Goal: Task Accomplishment & Management: Manage account settings

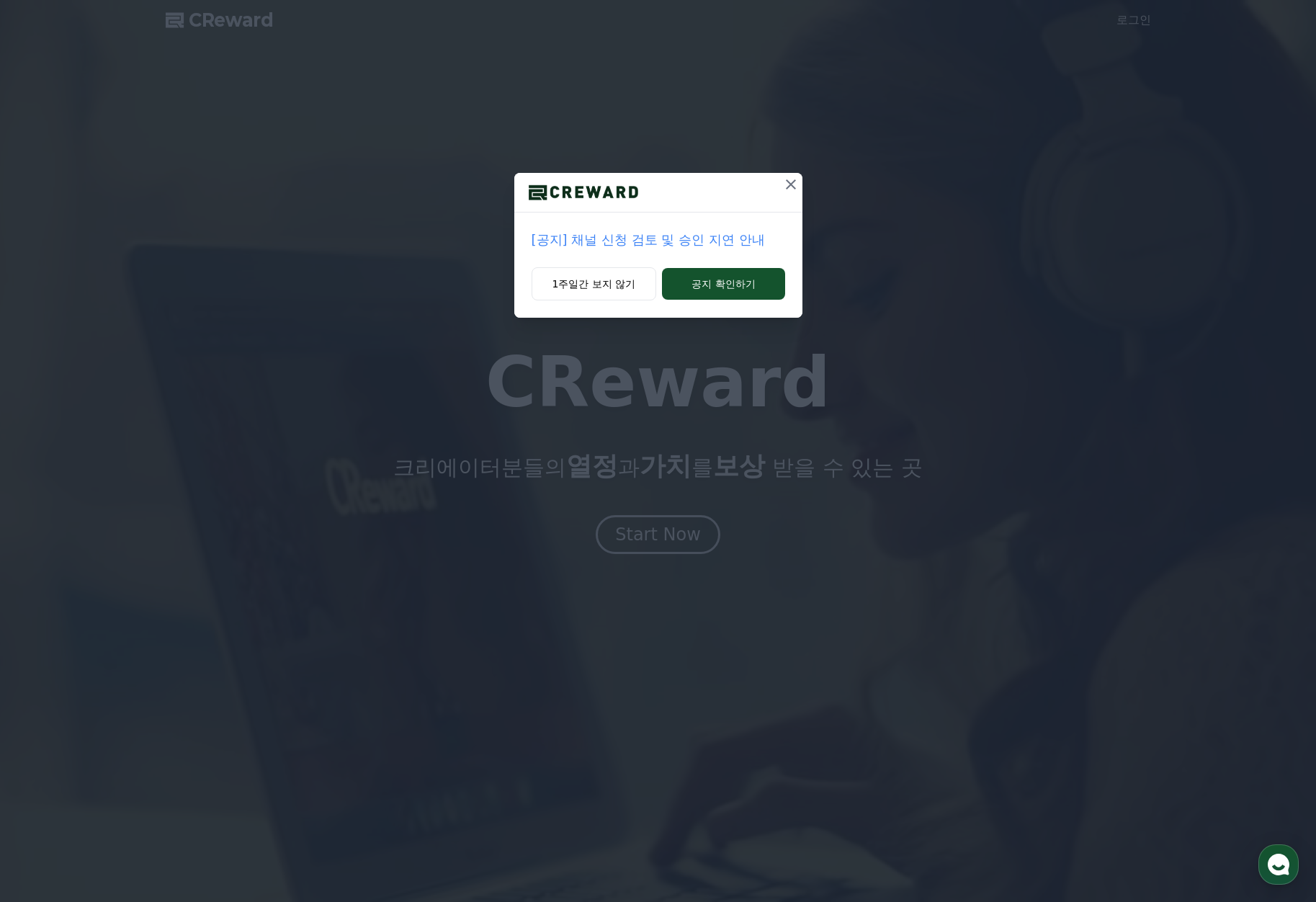
click at [790, 182] on icon at bounding box center [791, 185] width 18 height 18
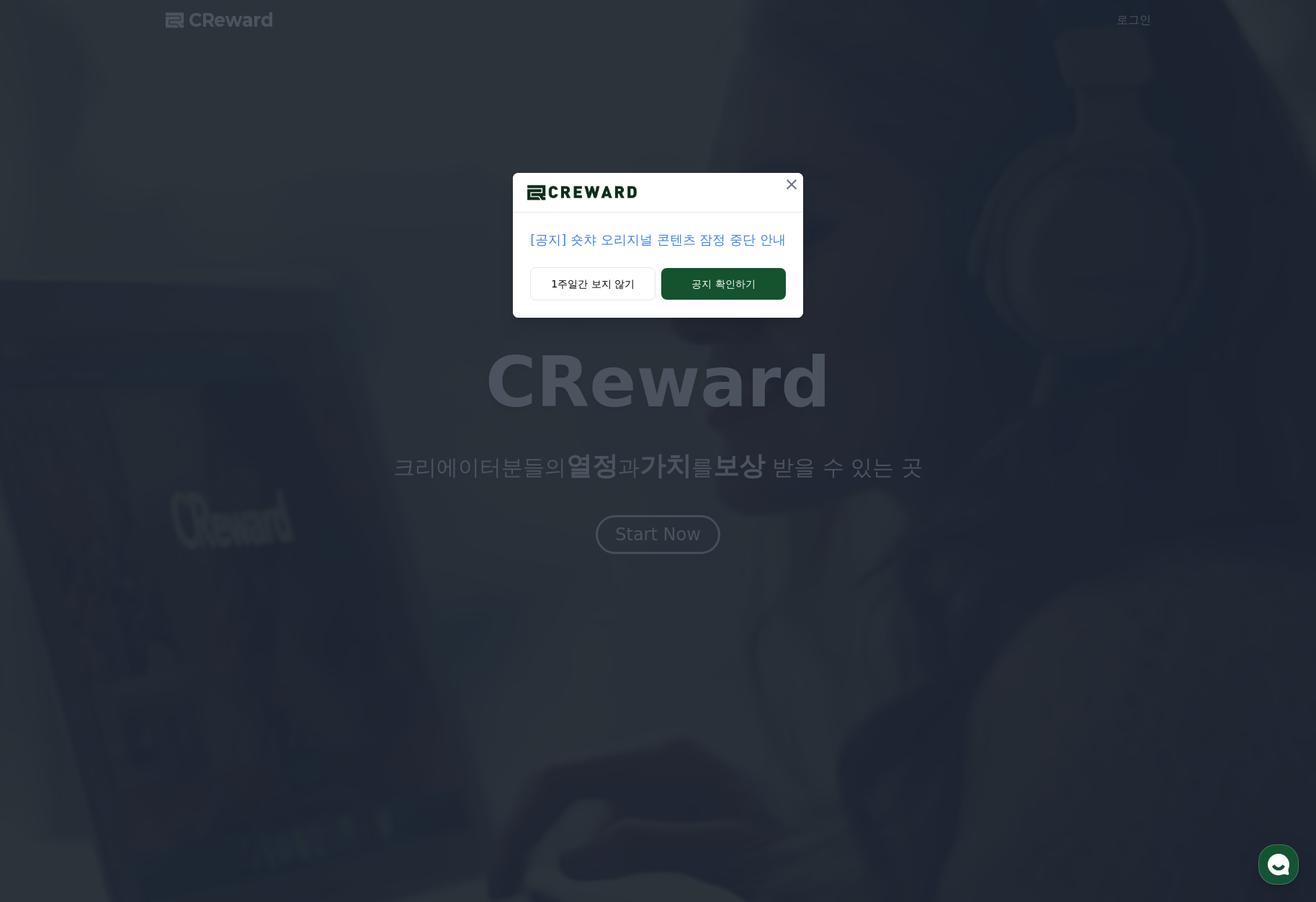
click at [781, 183] on button at bounding box center [791, 184] width 23 height 23
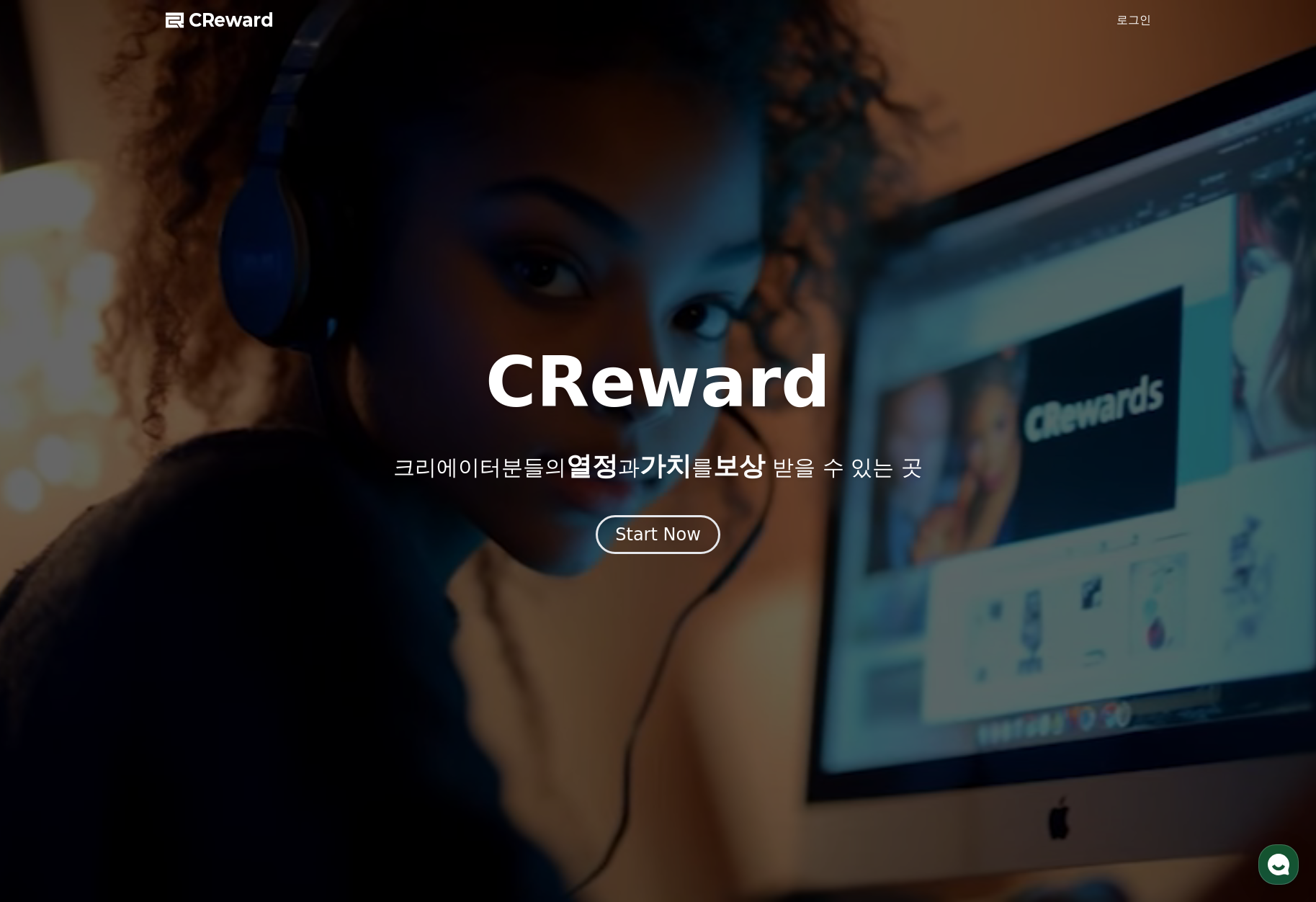
click at [1134, 14] on link "로그인" at bounding box center [1133, 20] width 34 height 18
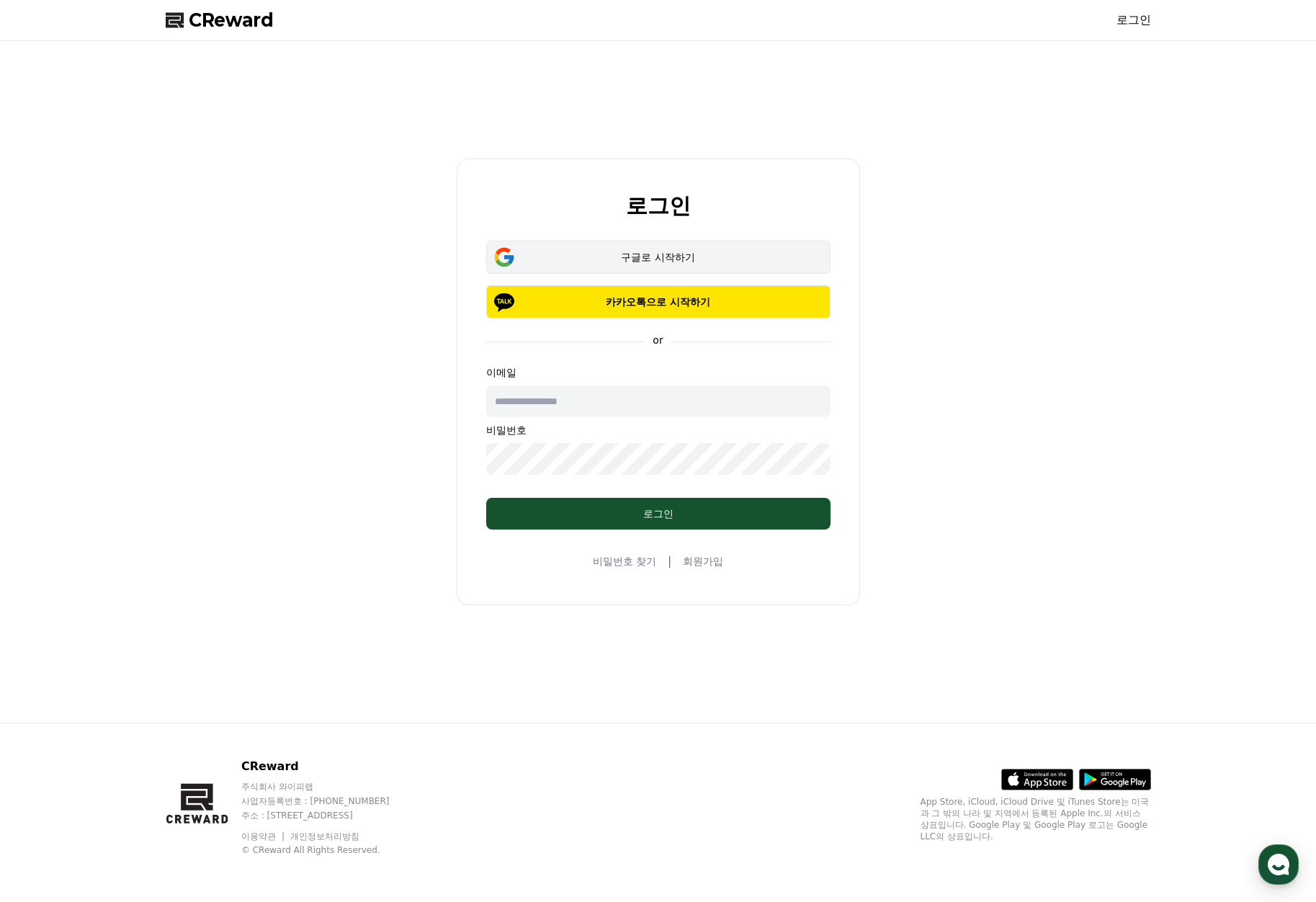
click at [680, 250] on div "구글로 시작하기" at bounding box center [658, 257] width 303 height 14
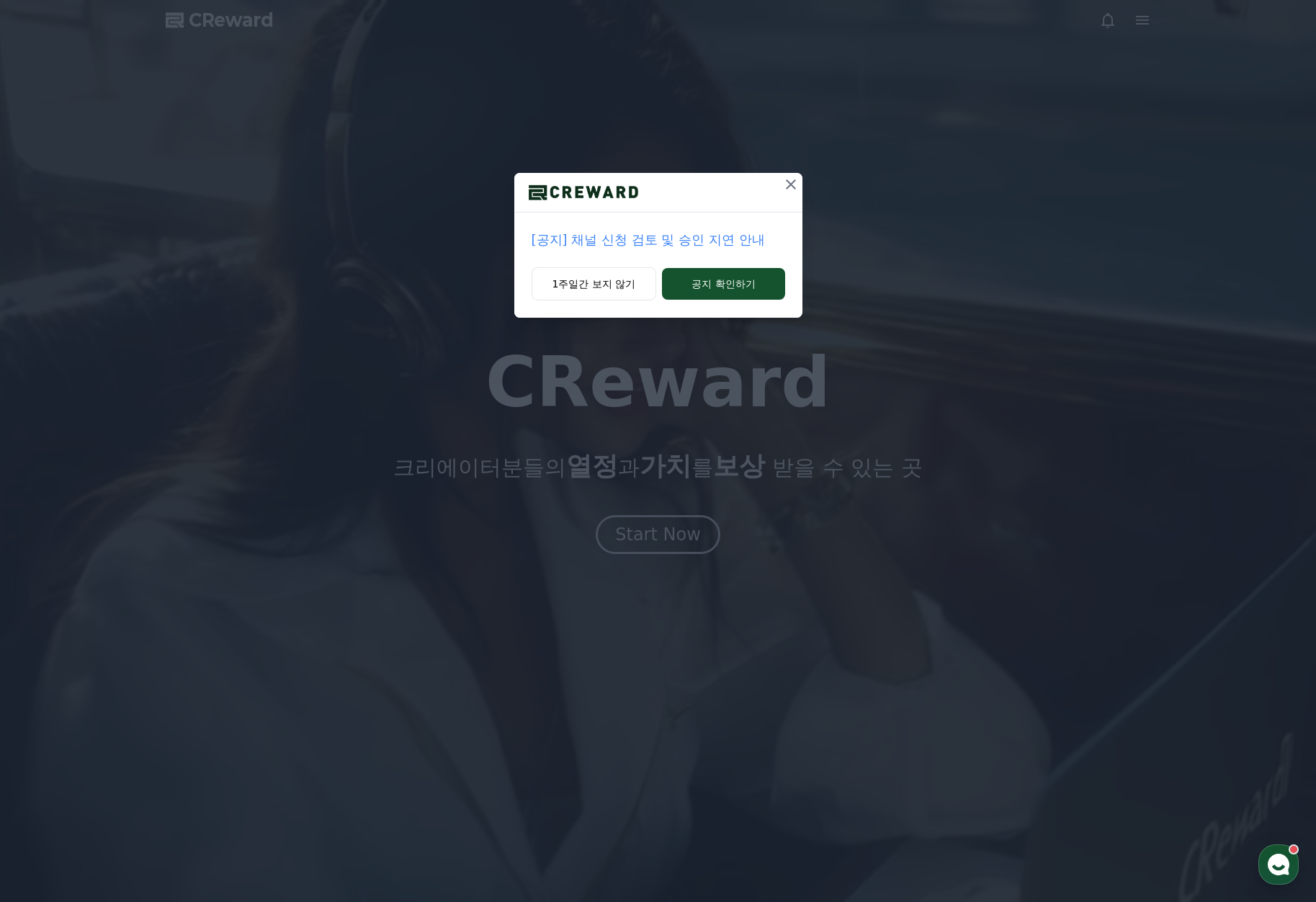
click at [791, 182] on icon at bounding box center [791, 185] width 18 height 18
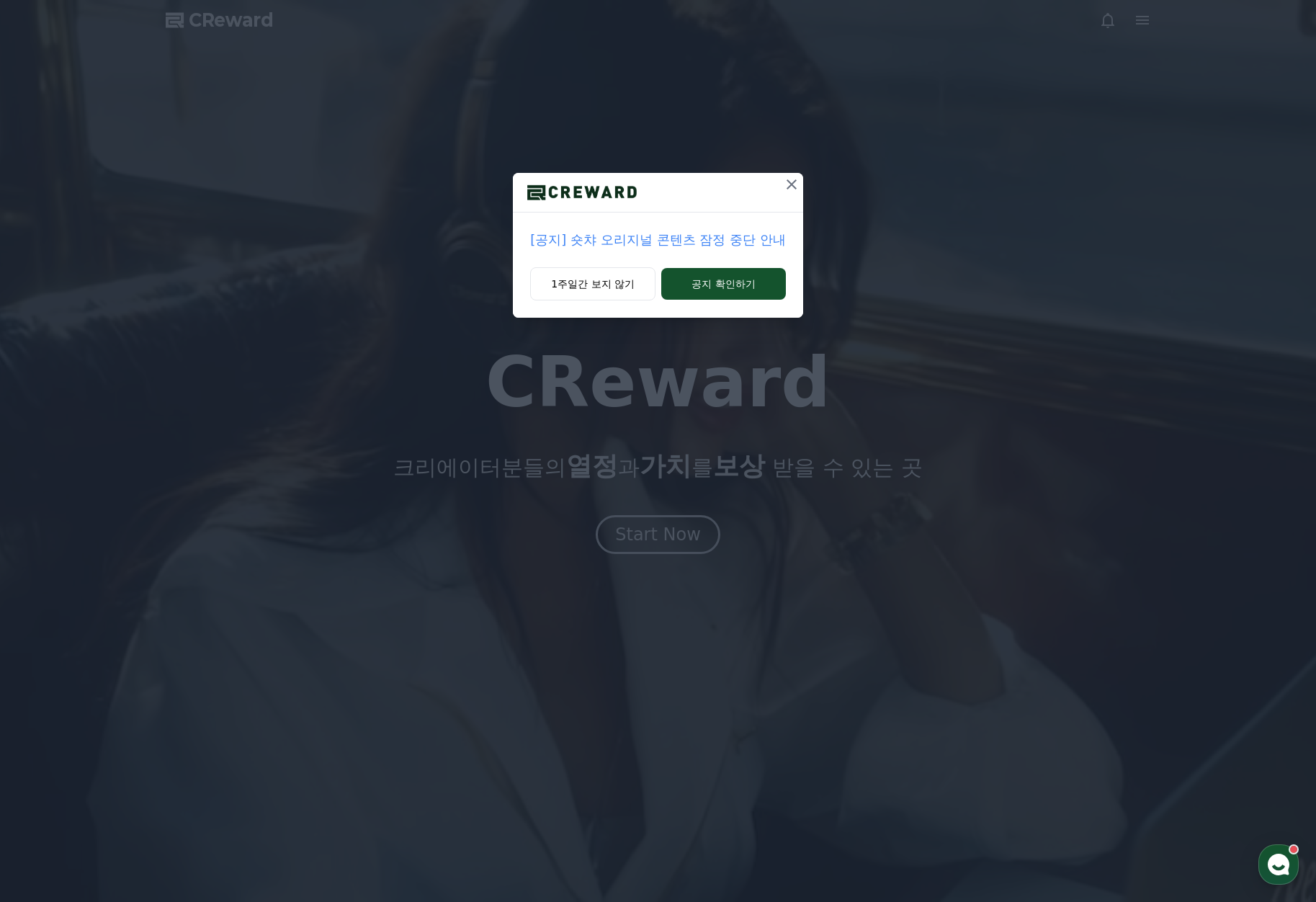
click at [791, 184] on icon at bounding box center [791, 184] width 10 height 10
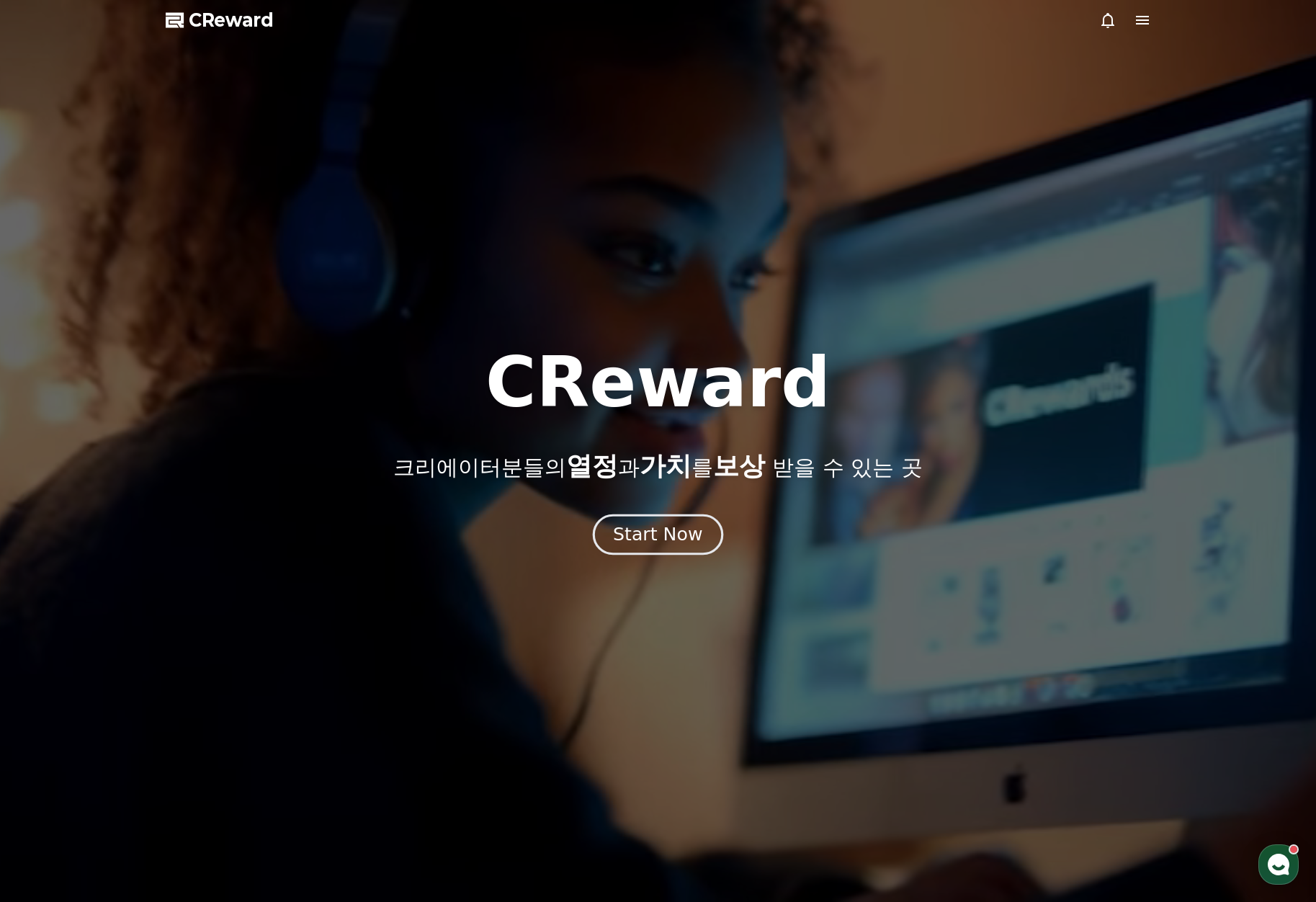
click at [687, 533] on div "Start Now" at bounding box center [657, 534] width 89 height 25
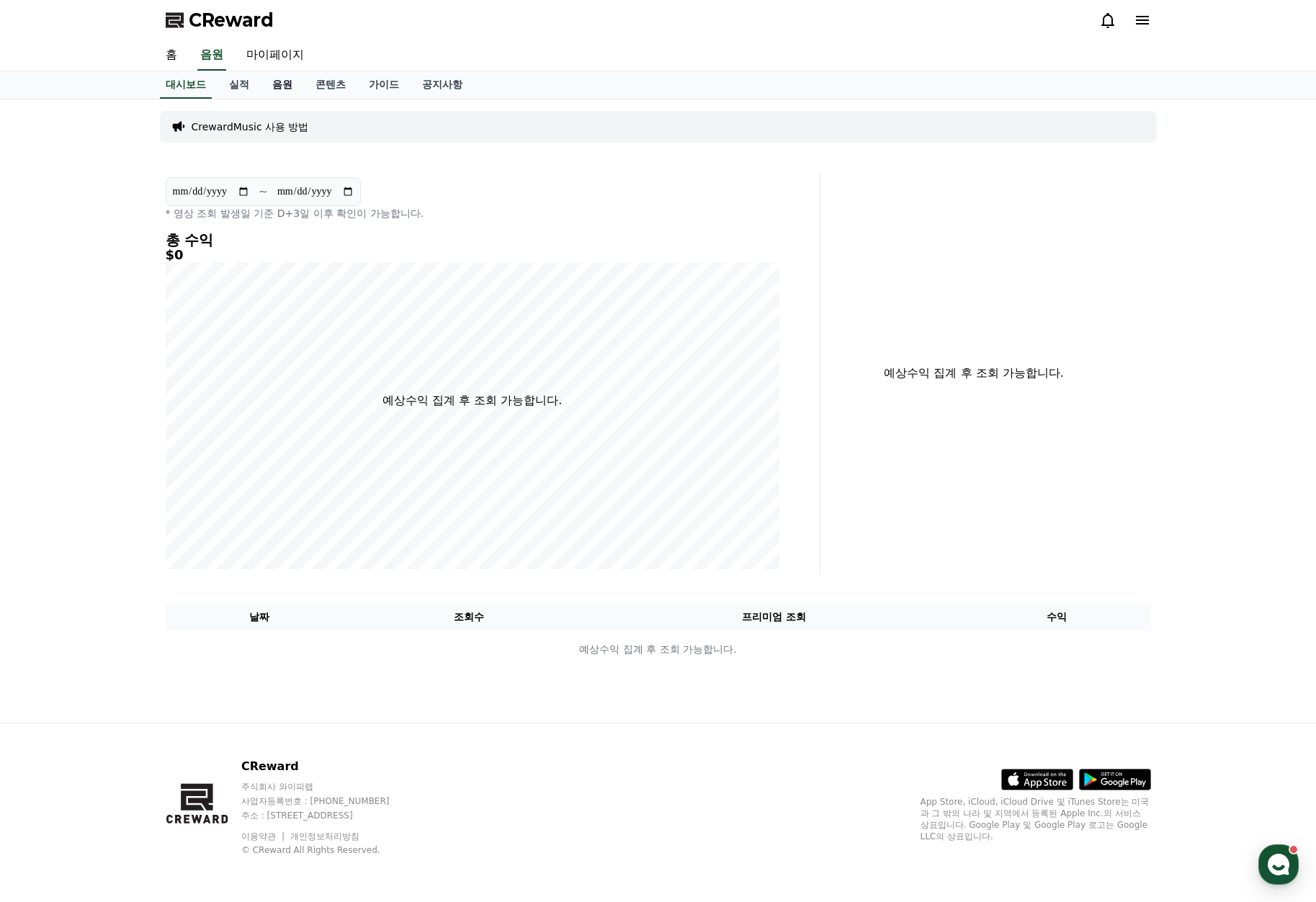
click at [280, 91] on link "음원" at bounding box center [282, 85] width 43 height 27
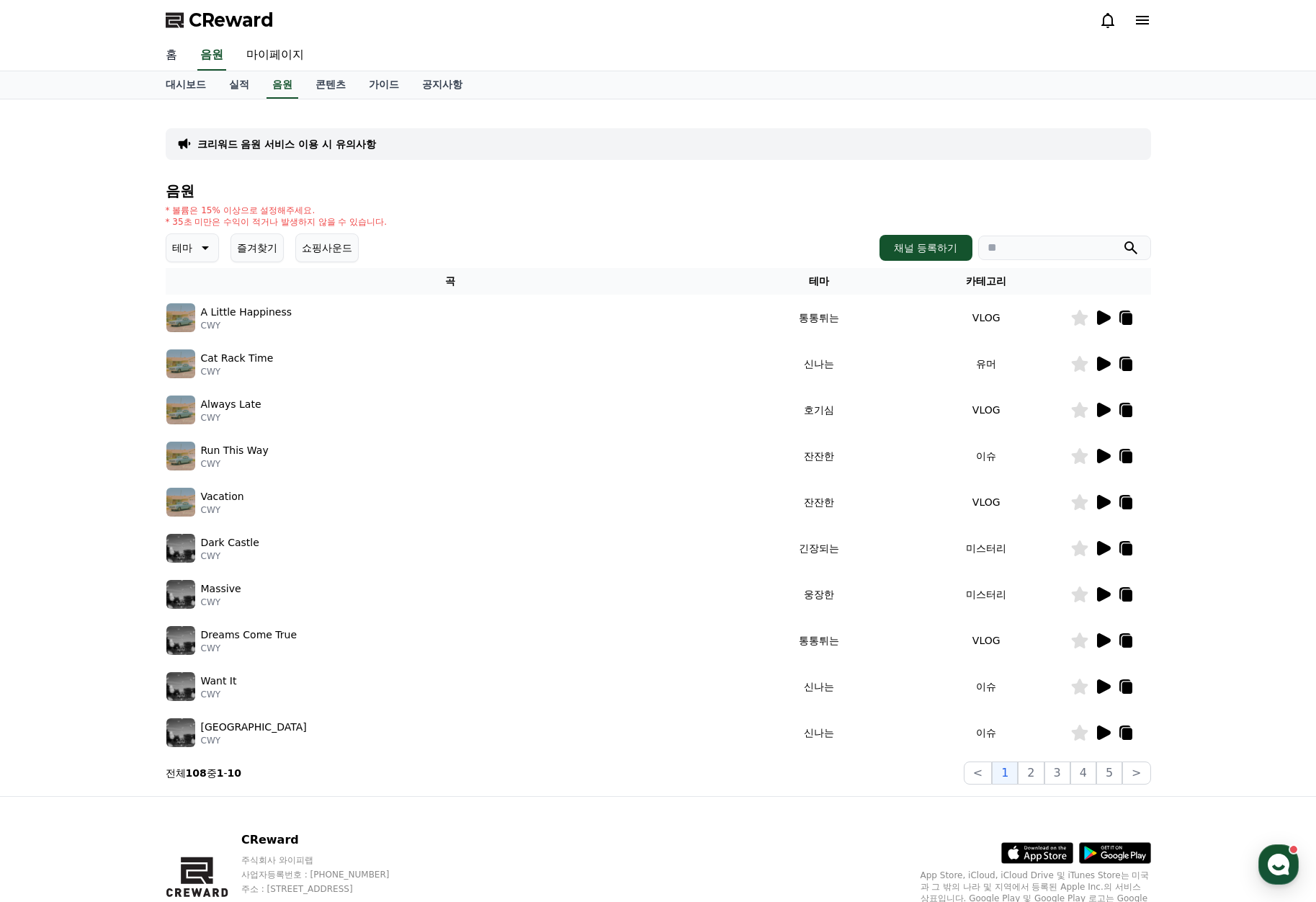
click at [183, 61] on link "홈" at bounding box center [170, 56] width 34 height 30
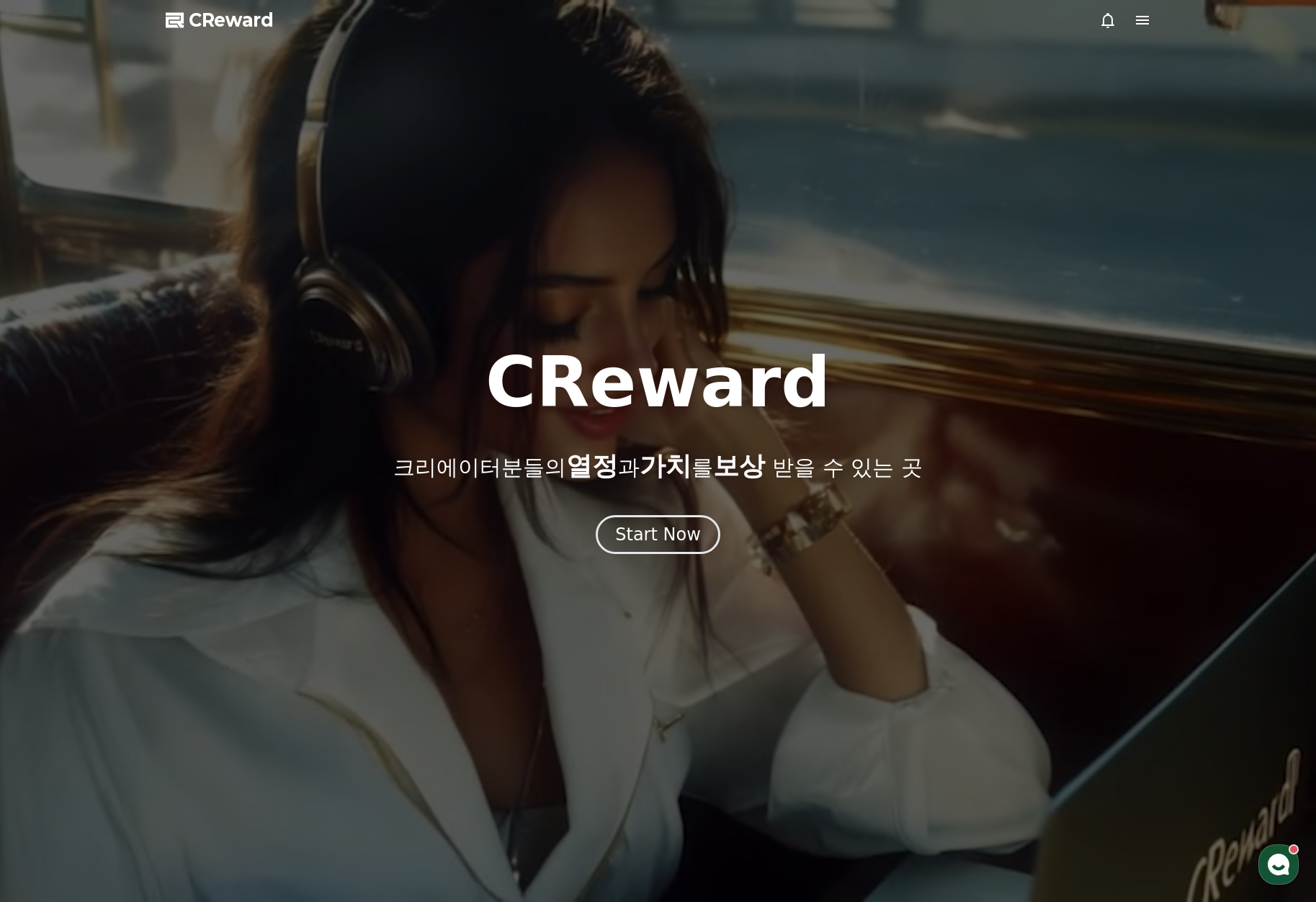
click at [1138, 13] on icon at bounding box center [1142, 20] width 18 height 18
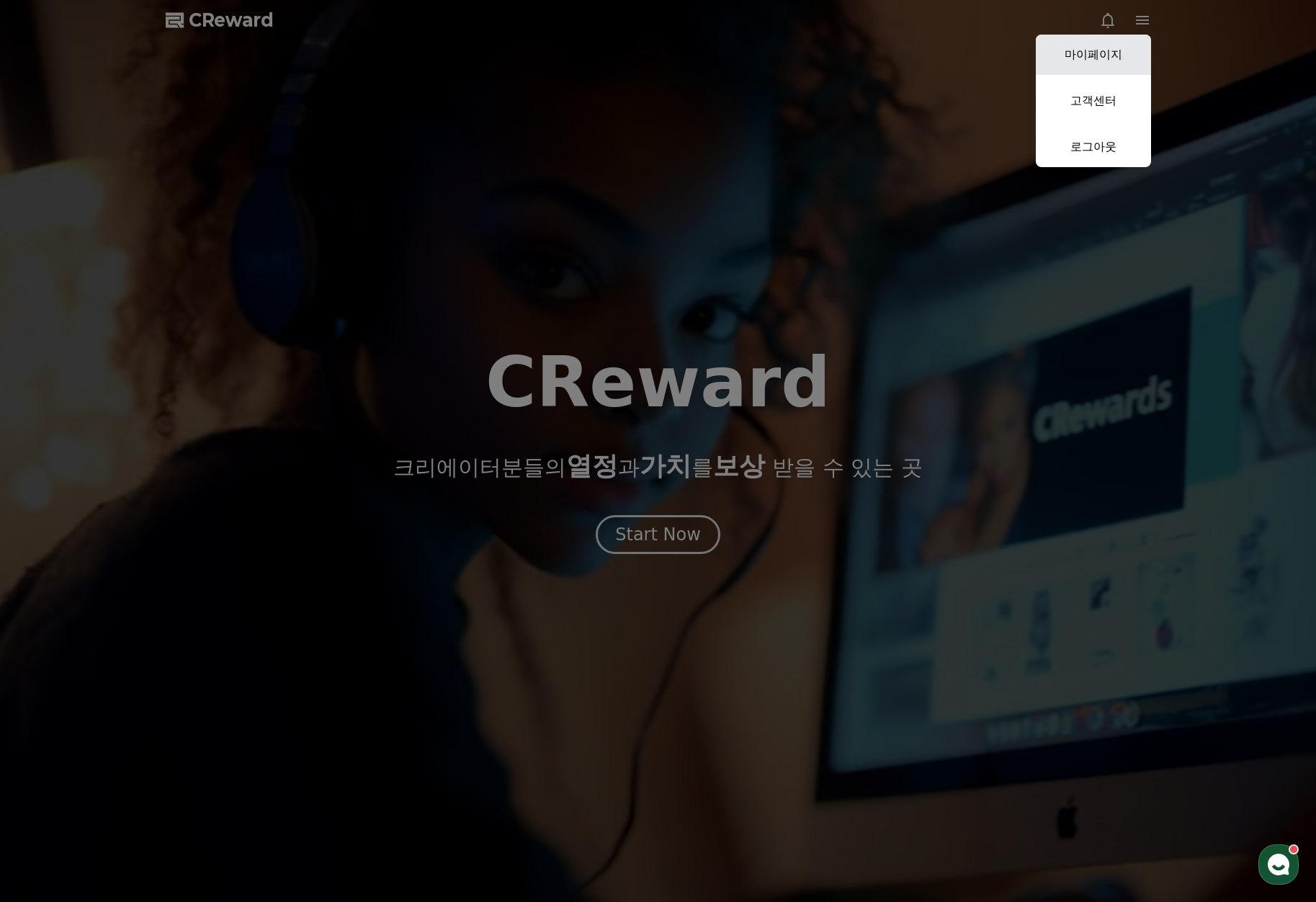
click at [1110, 47] on link "마이페이지" at bounding box center [1093, 54] width 116 height 41
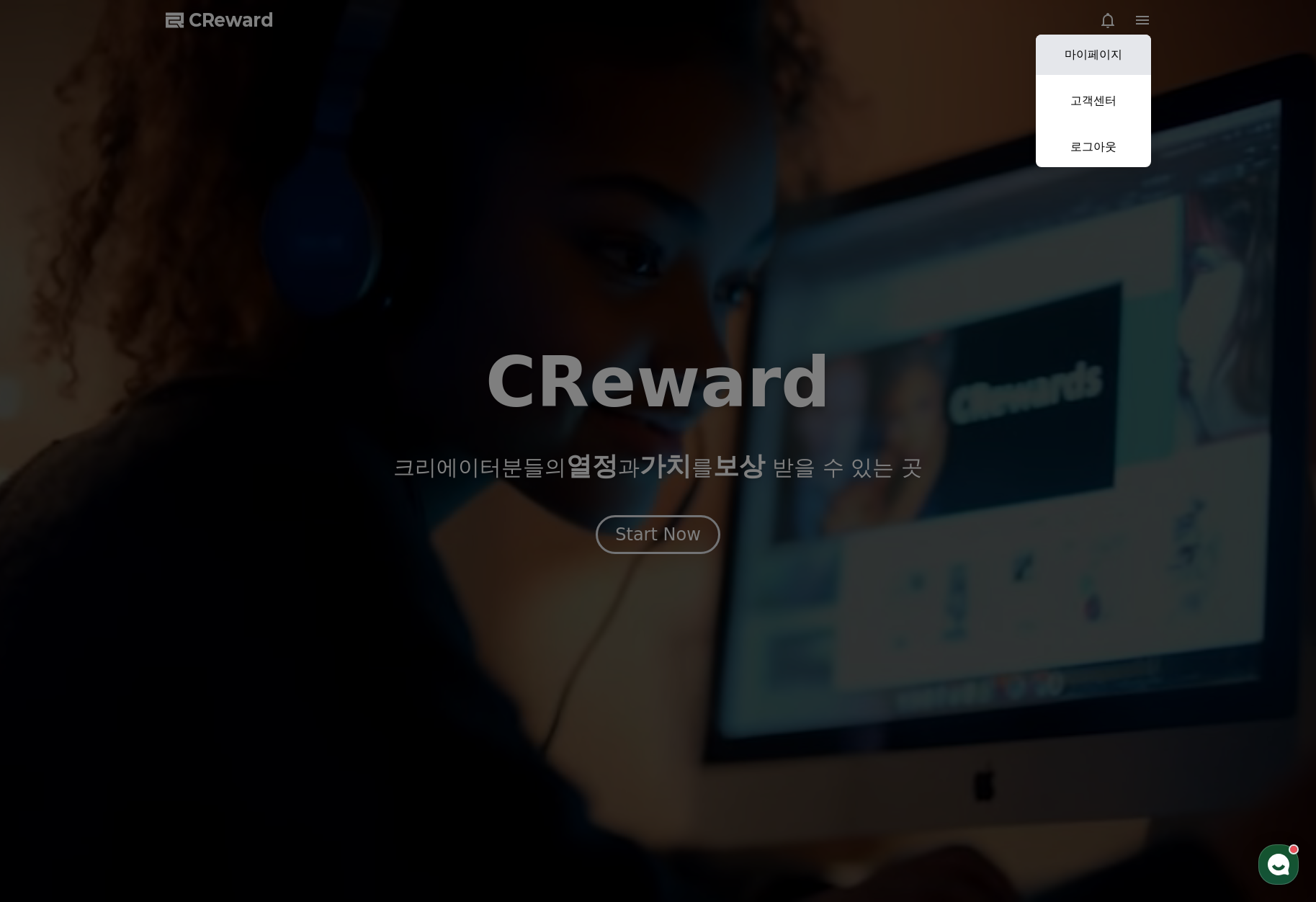
select select "**********"
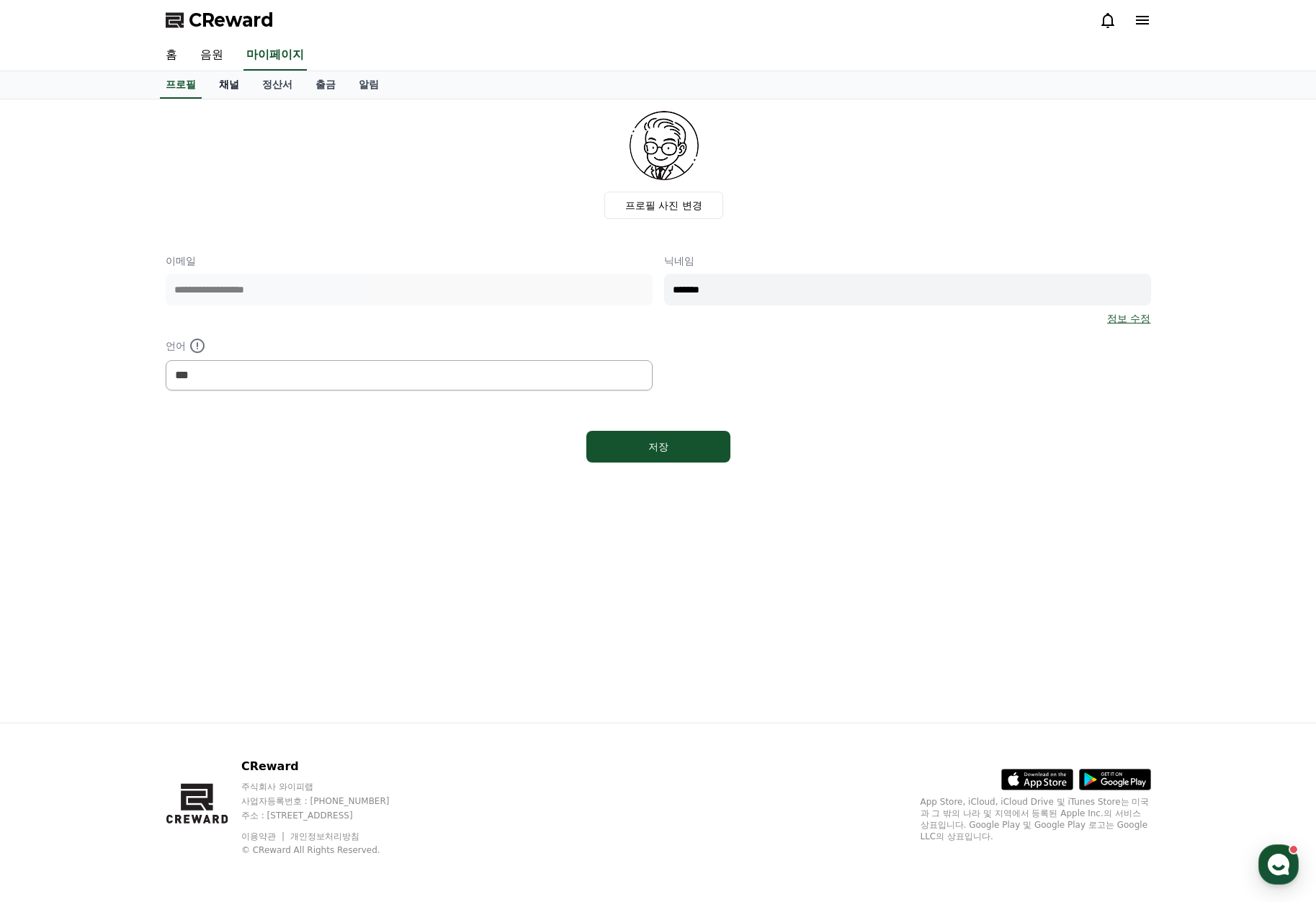
click at [225, 88] on link "채널" at bounding box center [229, 85] width 43 height 27
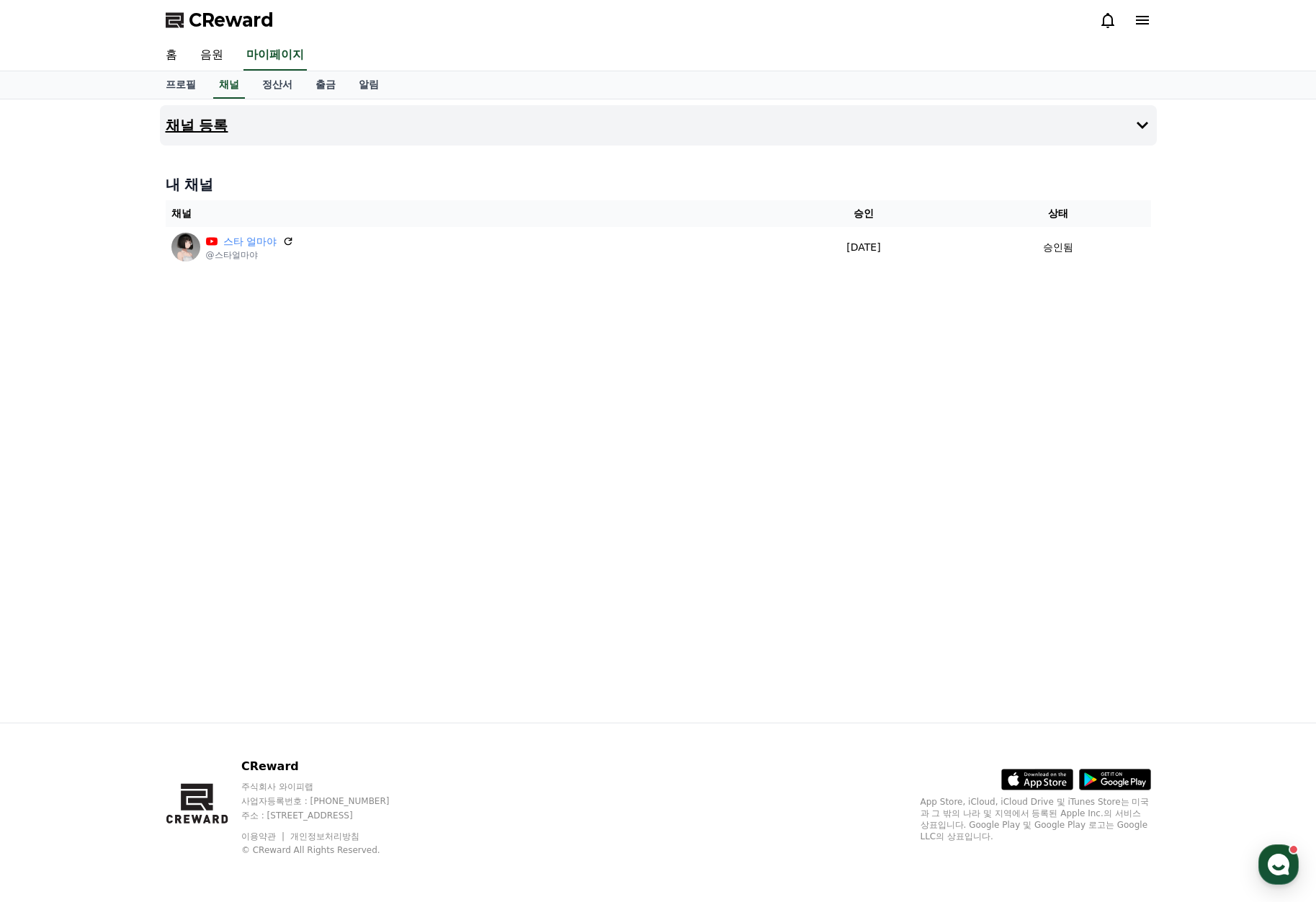
click at [184, 119] on h4 "채널 등록" at bounding box center [197, 125] width 63 height 16
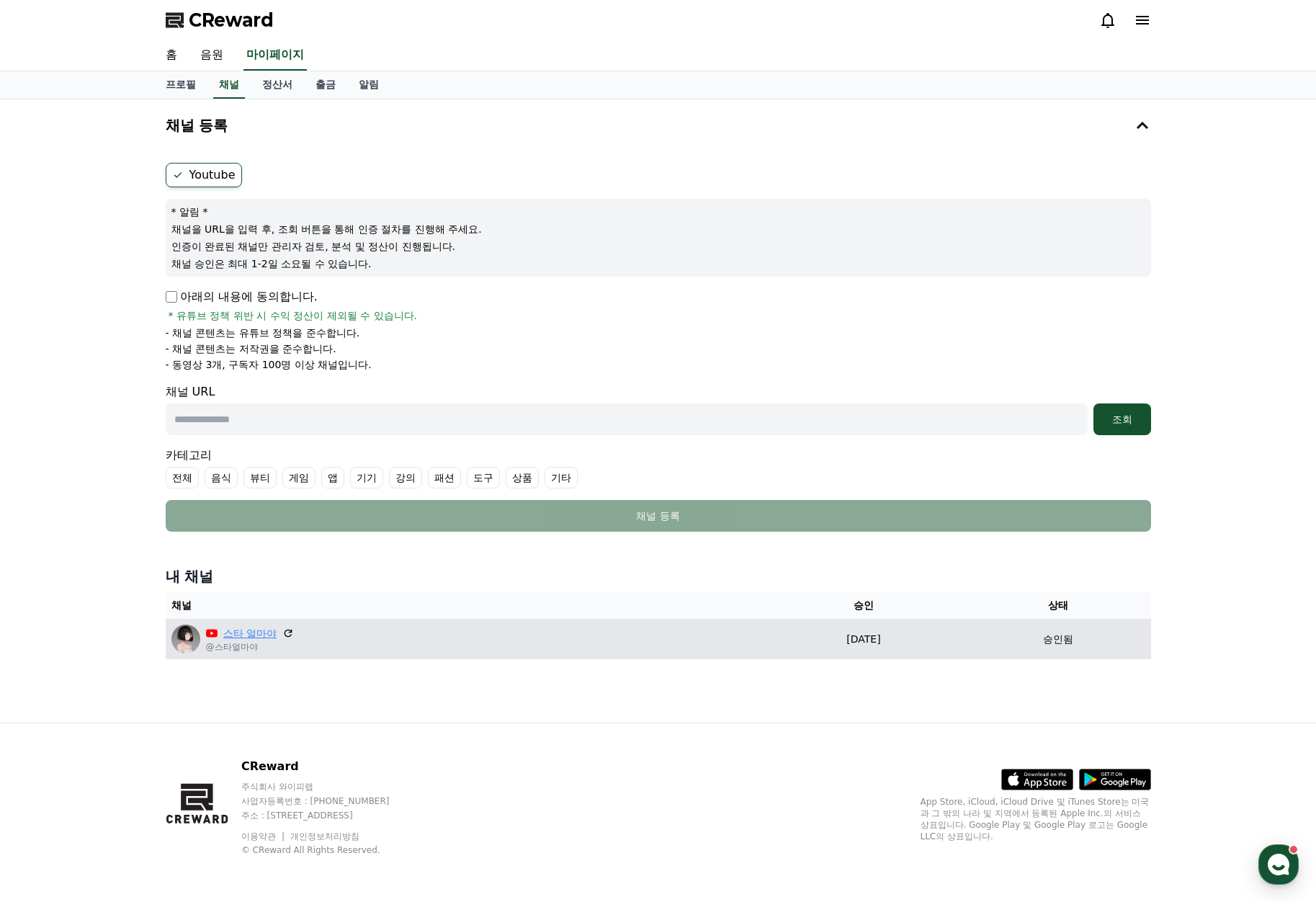
click at [245, 635] on link "스타 얼마야" at bounding box center [249, 633] width 53 height 15
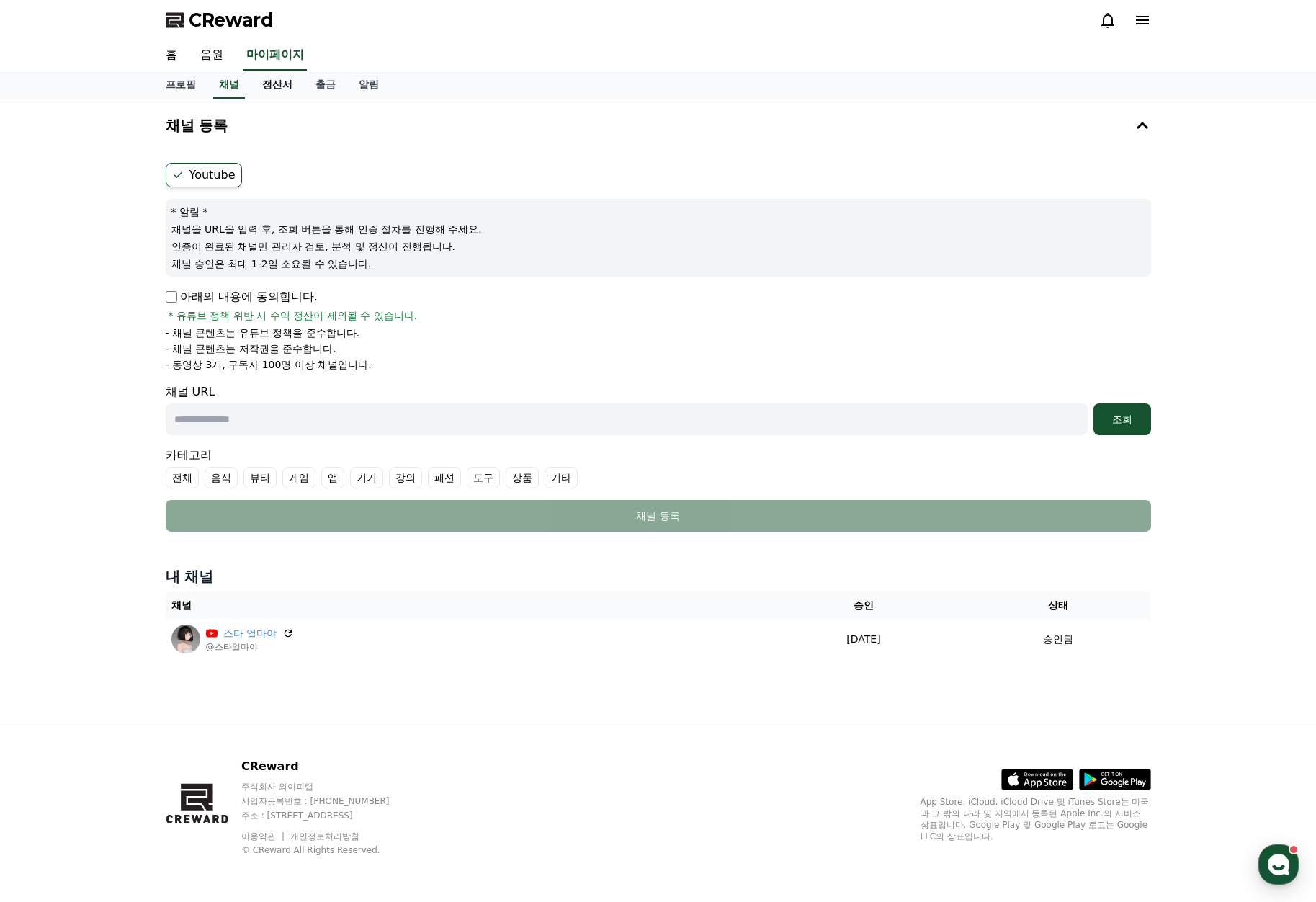
click at [272, 88] on link "정산서" at bounding box center [277, 85] width 53 height 27
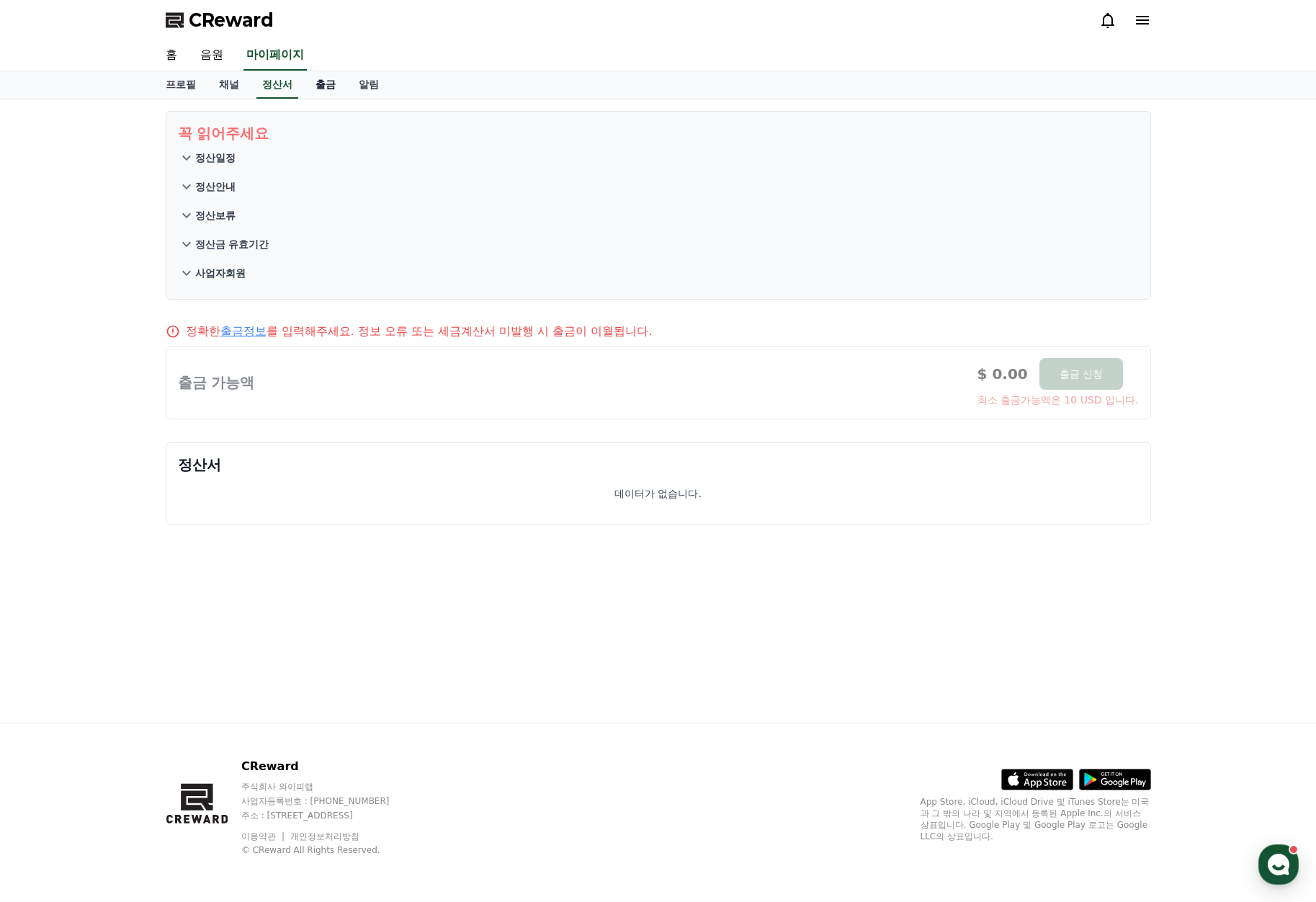
click at [310, 88] on link "출금" at bounding box center [326, 85] width 43 height 27
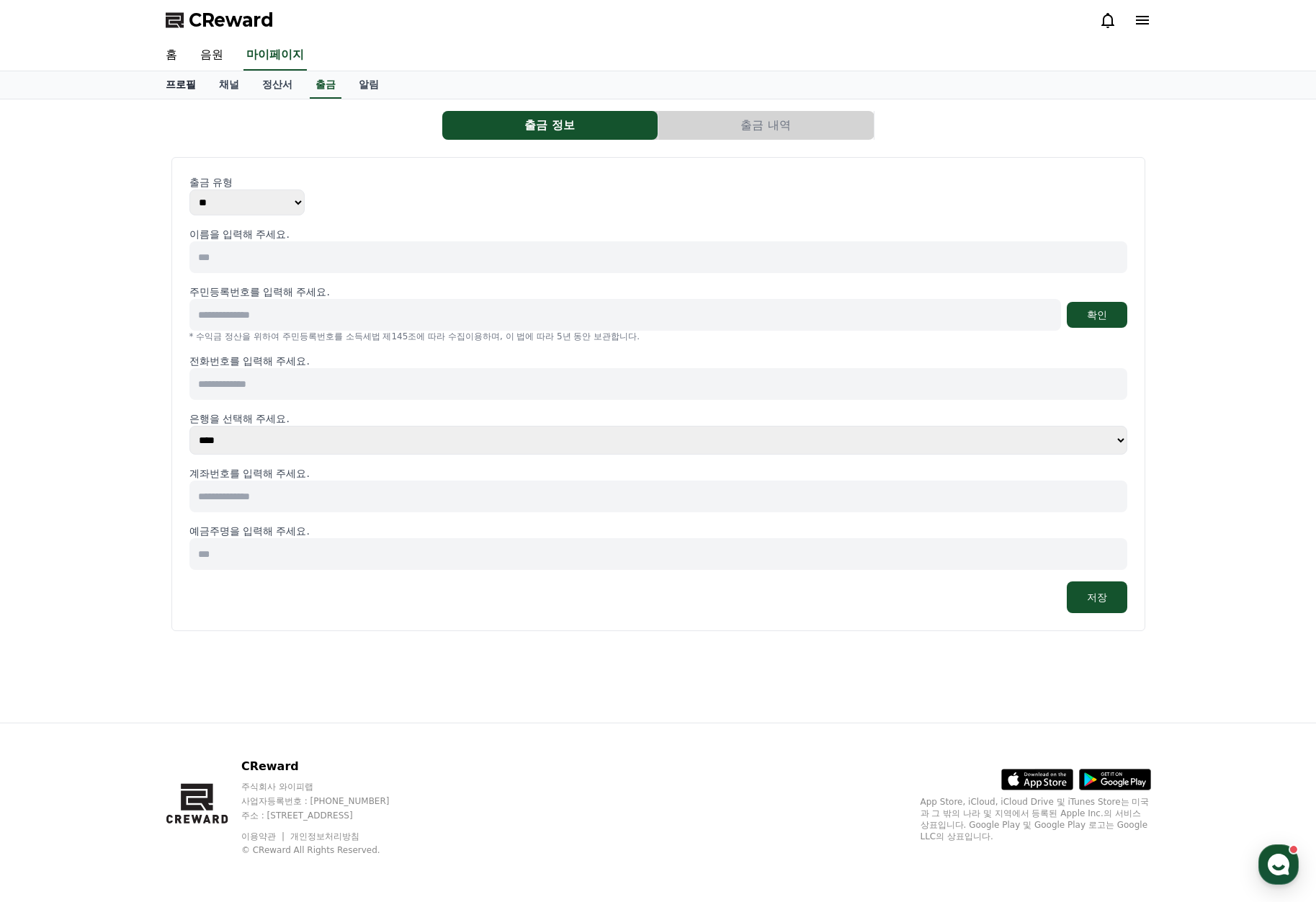
click at [182, 86] on link "프로필" at bounding box center [180, 85] width 53 height 27
select select "**********"
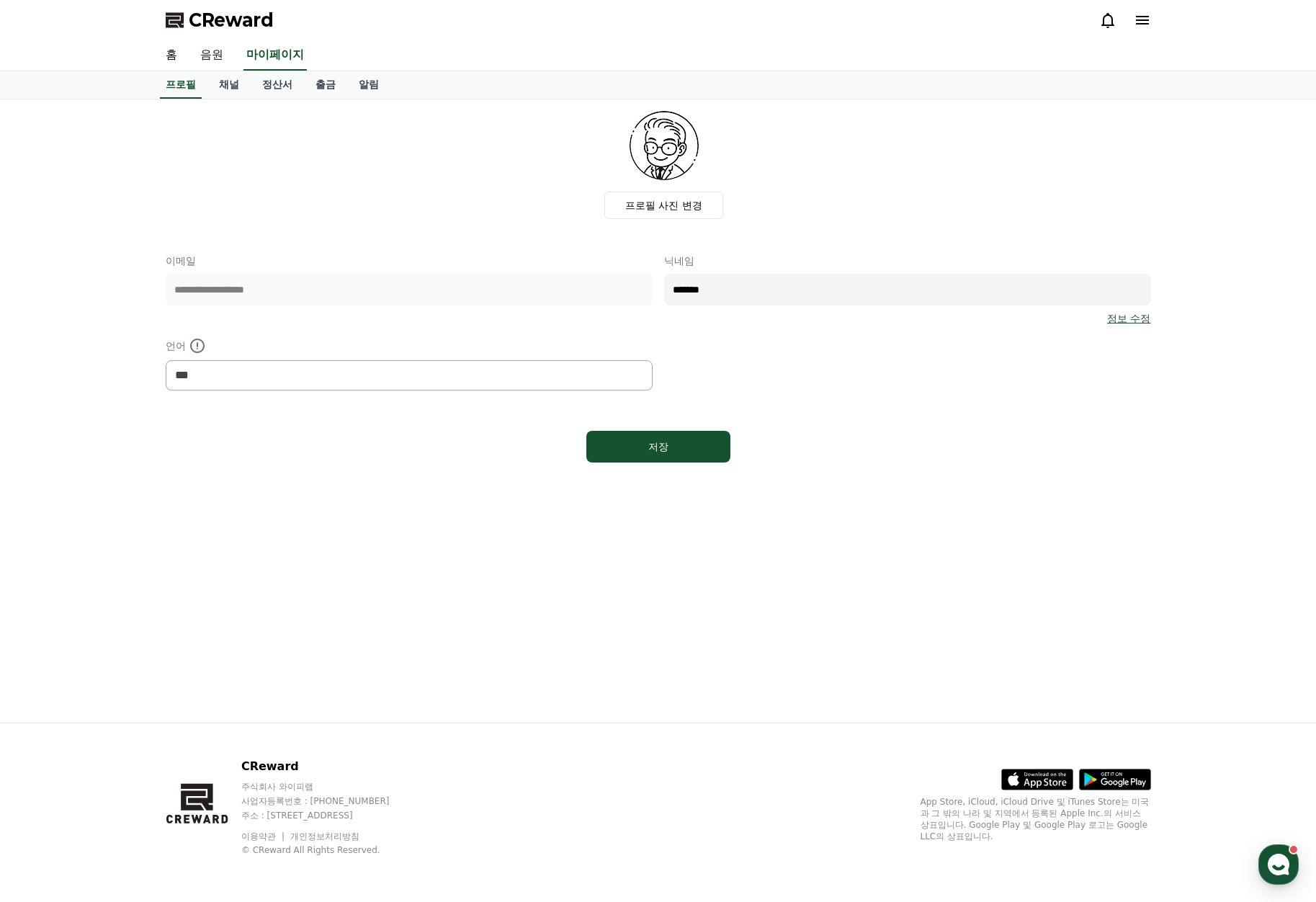
click at [207, 60] on link "음원" at bounding box center [212, 56] width 46 height 30
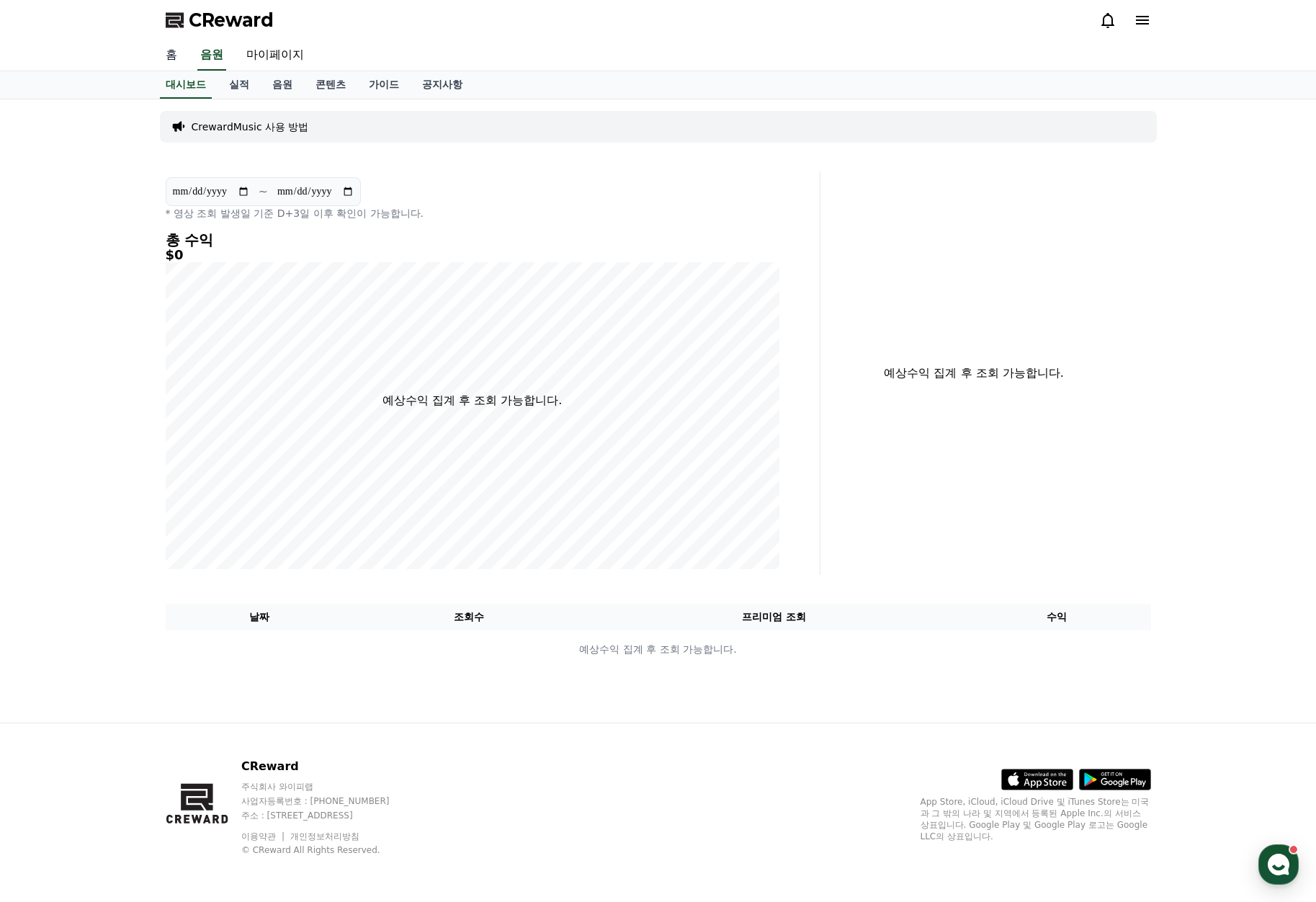
click at [174, 57] on link "홈" at bounding box center [170, 56] width 34 height 30
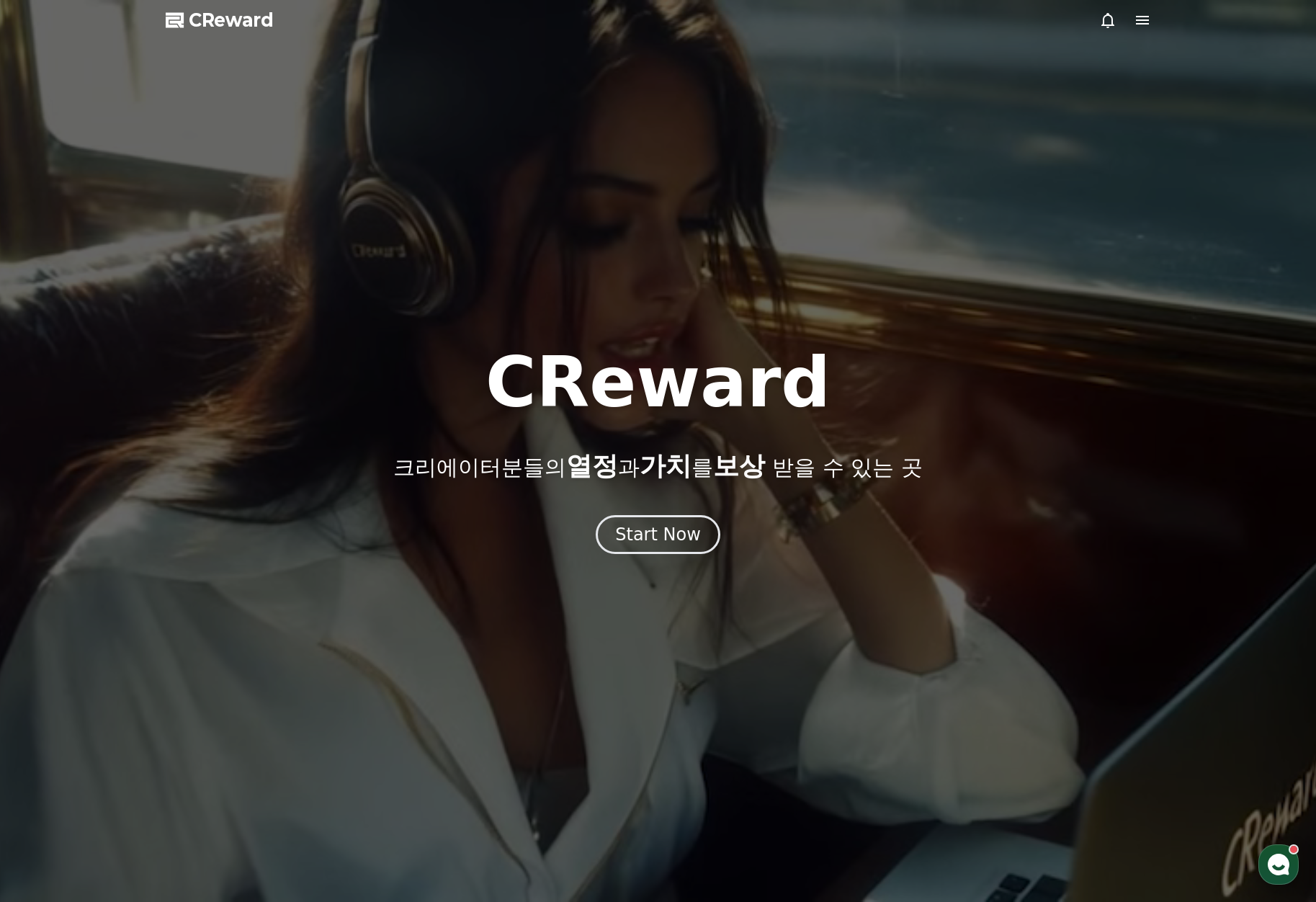
click at [1275, 863] on use "button" at bounding box center [1278, 864] width 22 height 22
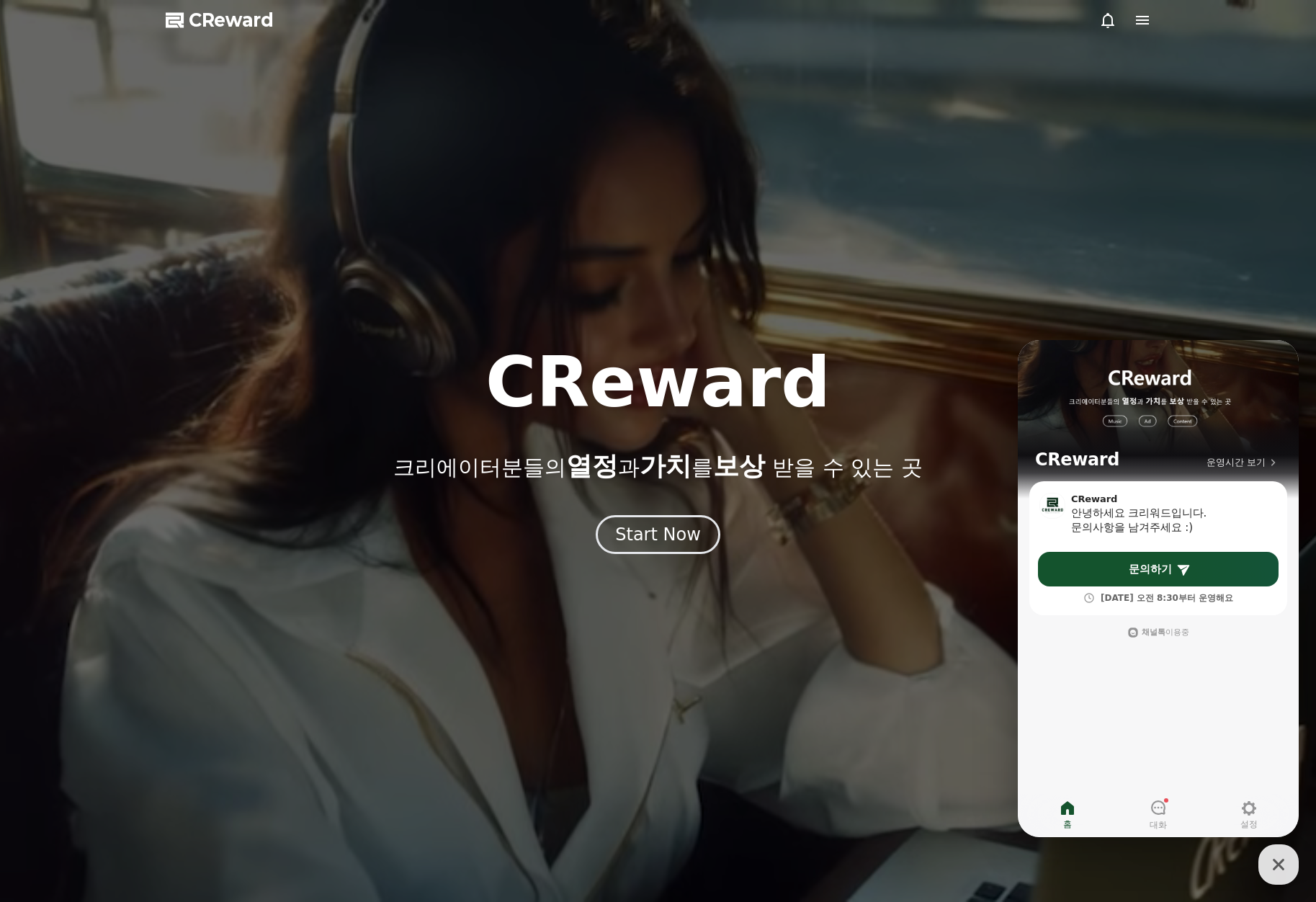
drag, startPoint x: 1156, startPoint y: 24, endPoint x: 1144, endPoint y: 20, distance: 12.6
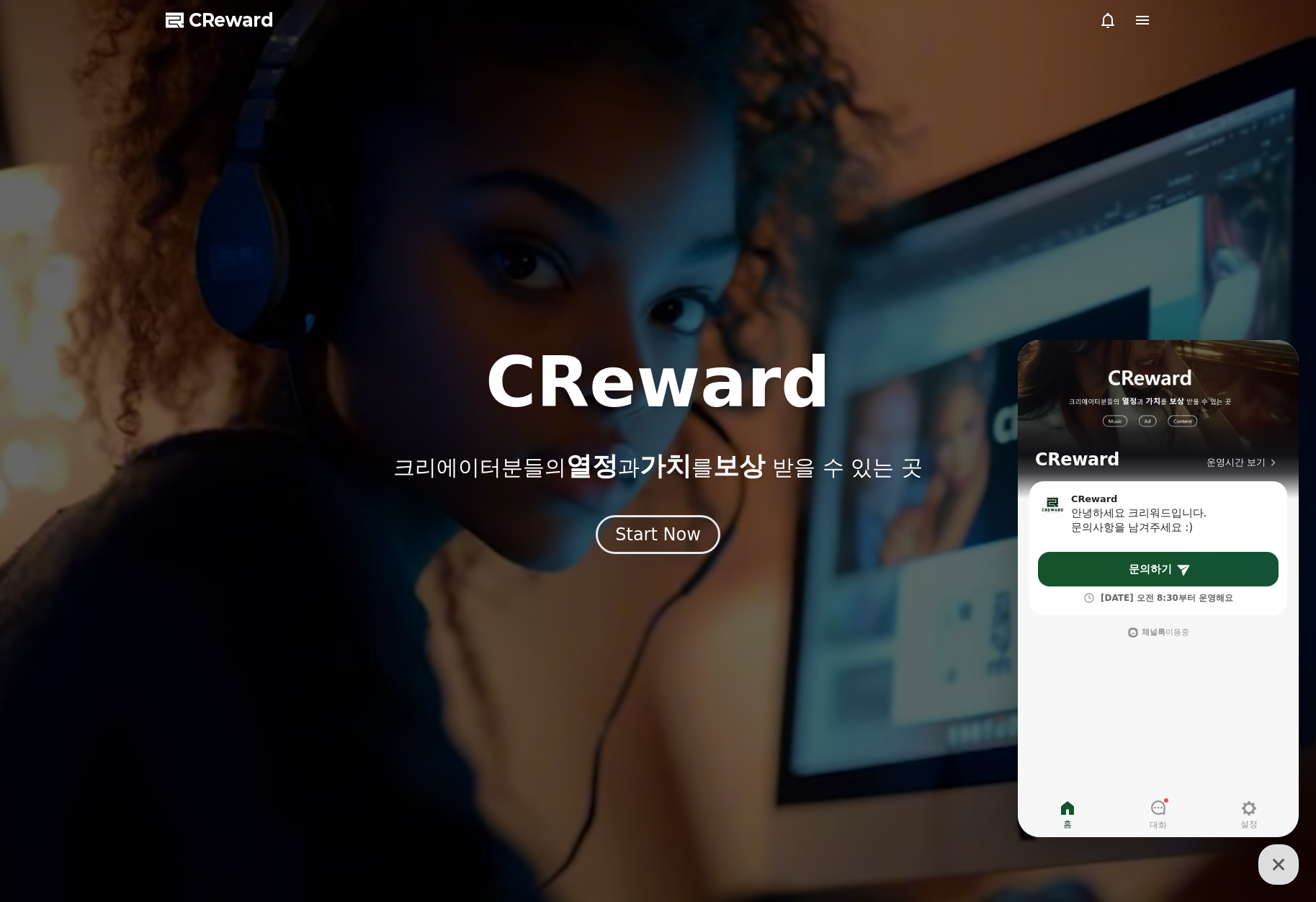
click at [1144, 20] on icon at bounding box center [1142, 20] width 13 height 9
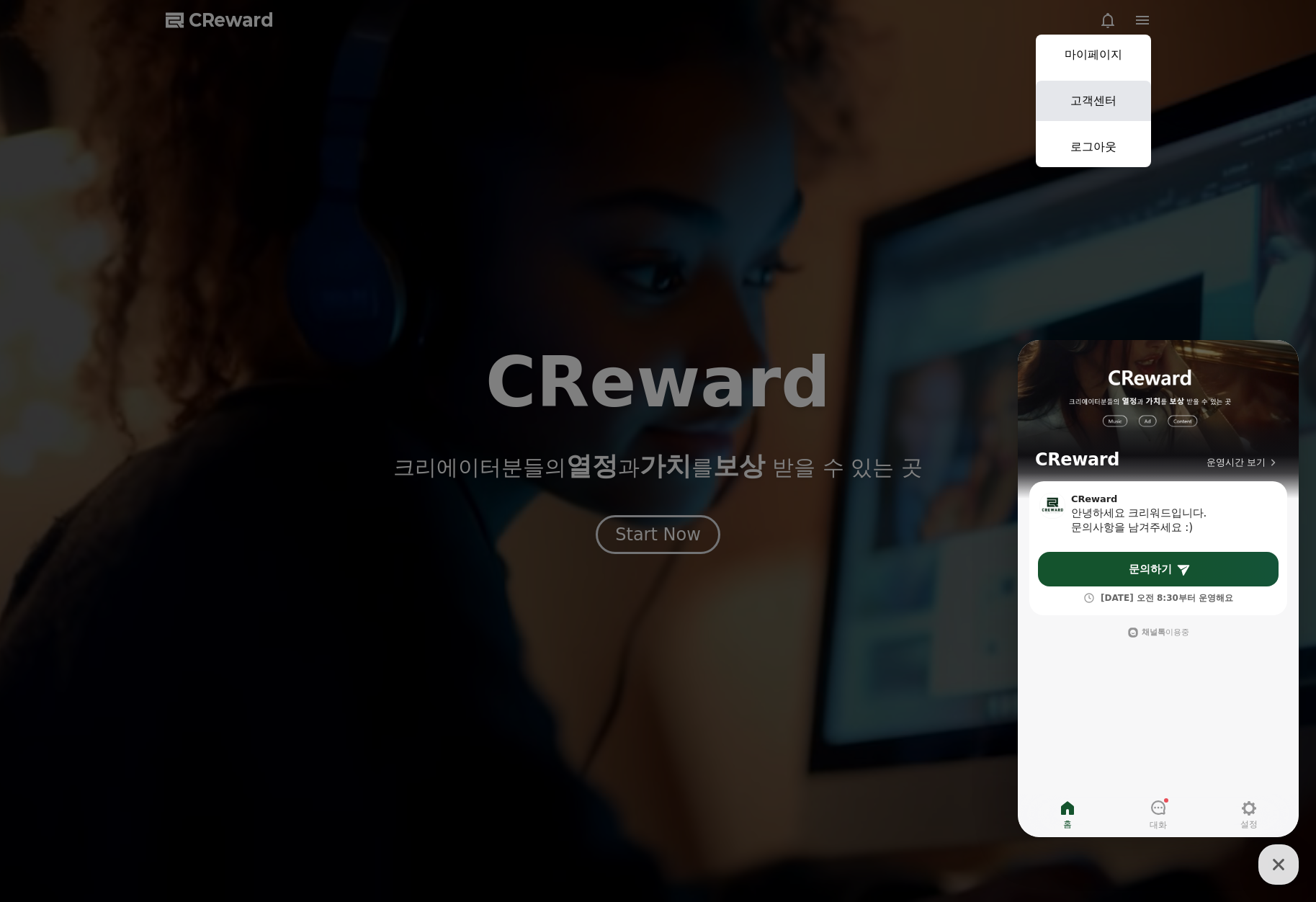
click at [1106, 107] on link "고객센터" at bounding box center [1093, 100] width 116 height 41
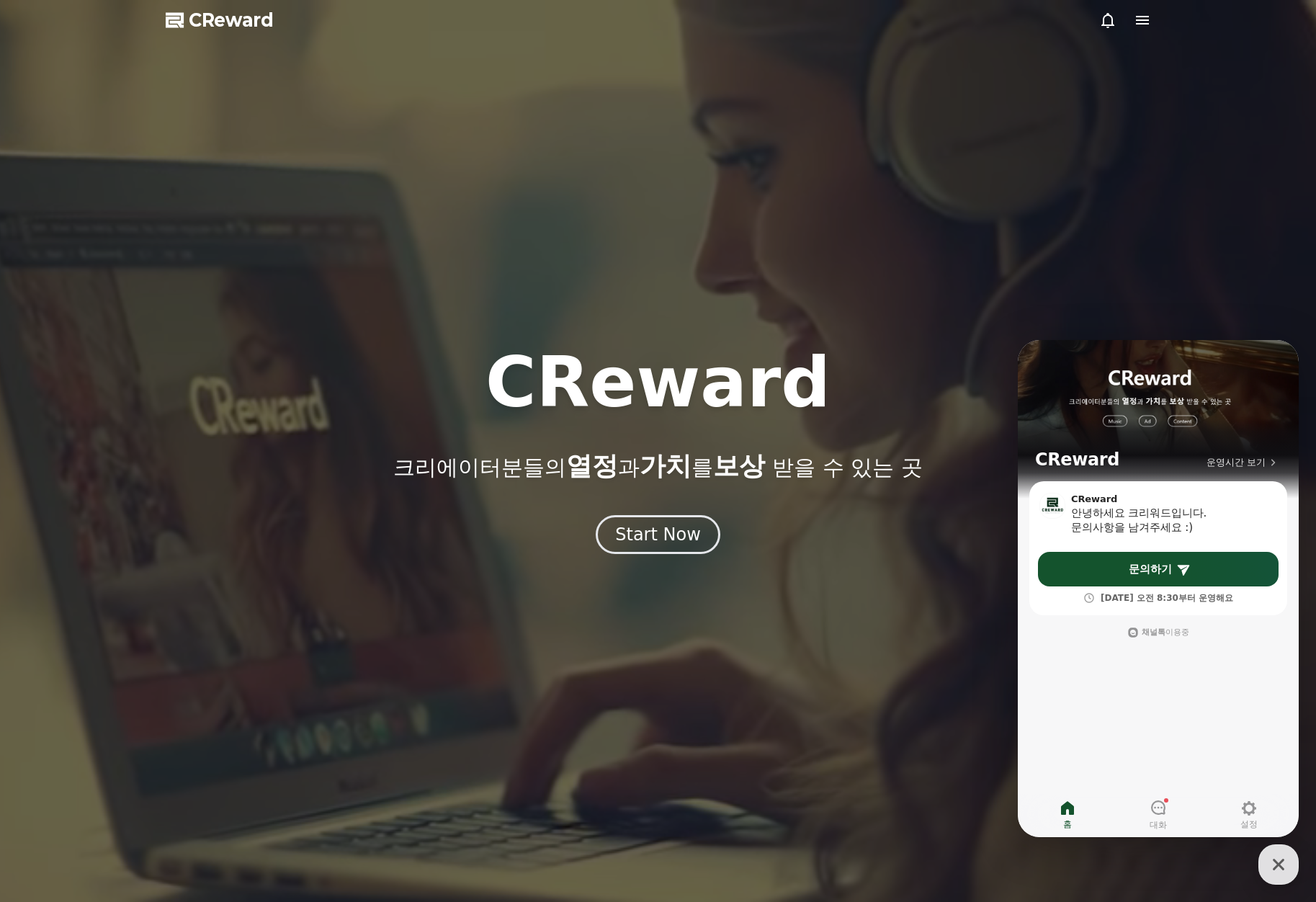
click at [1146, 26] on icon at bounding box center [1142, 20] width 18 height 18
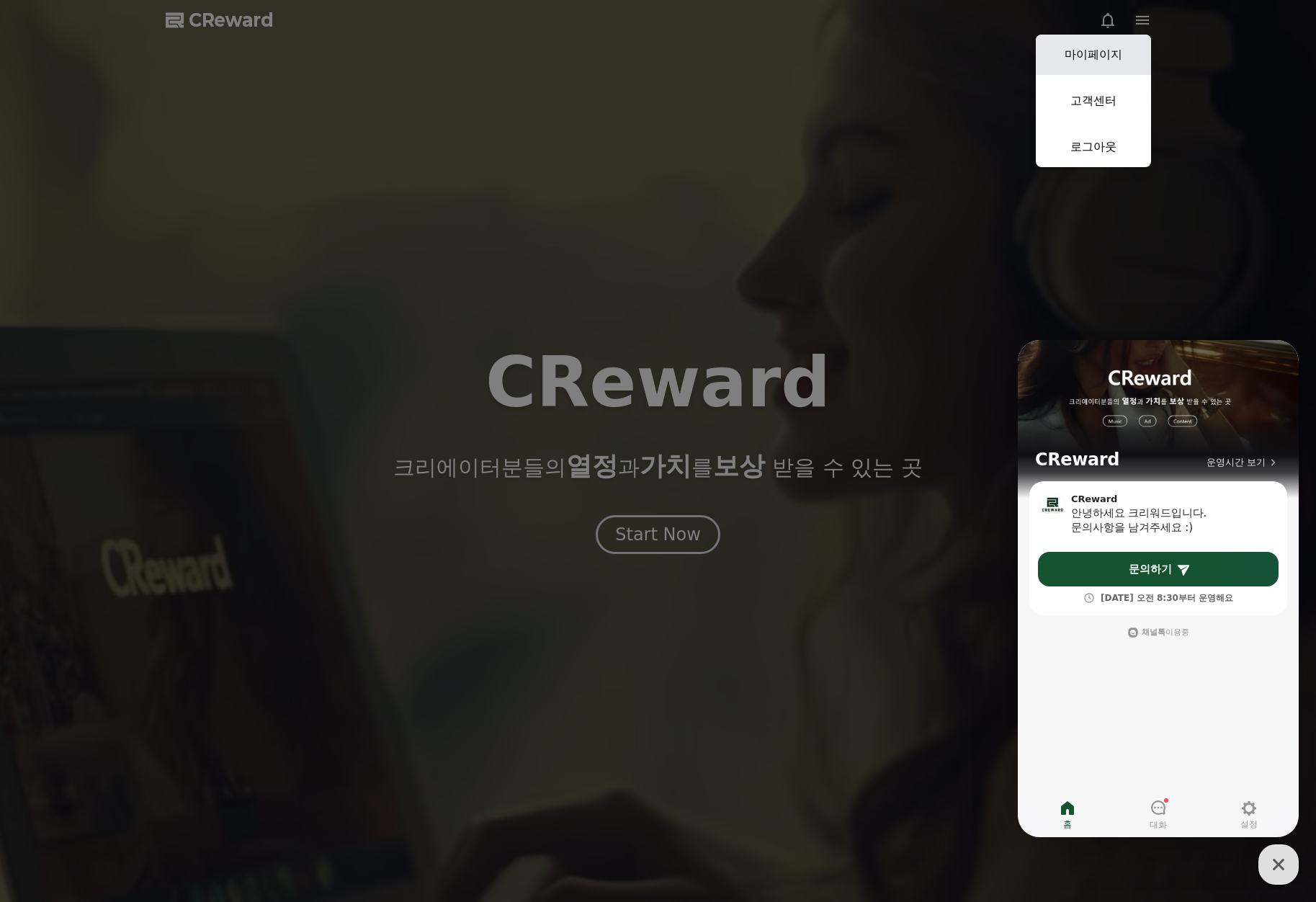
click at [1119, 53] on link "마이페이지" at bounding box center [1093, 54] width 116 height 41
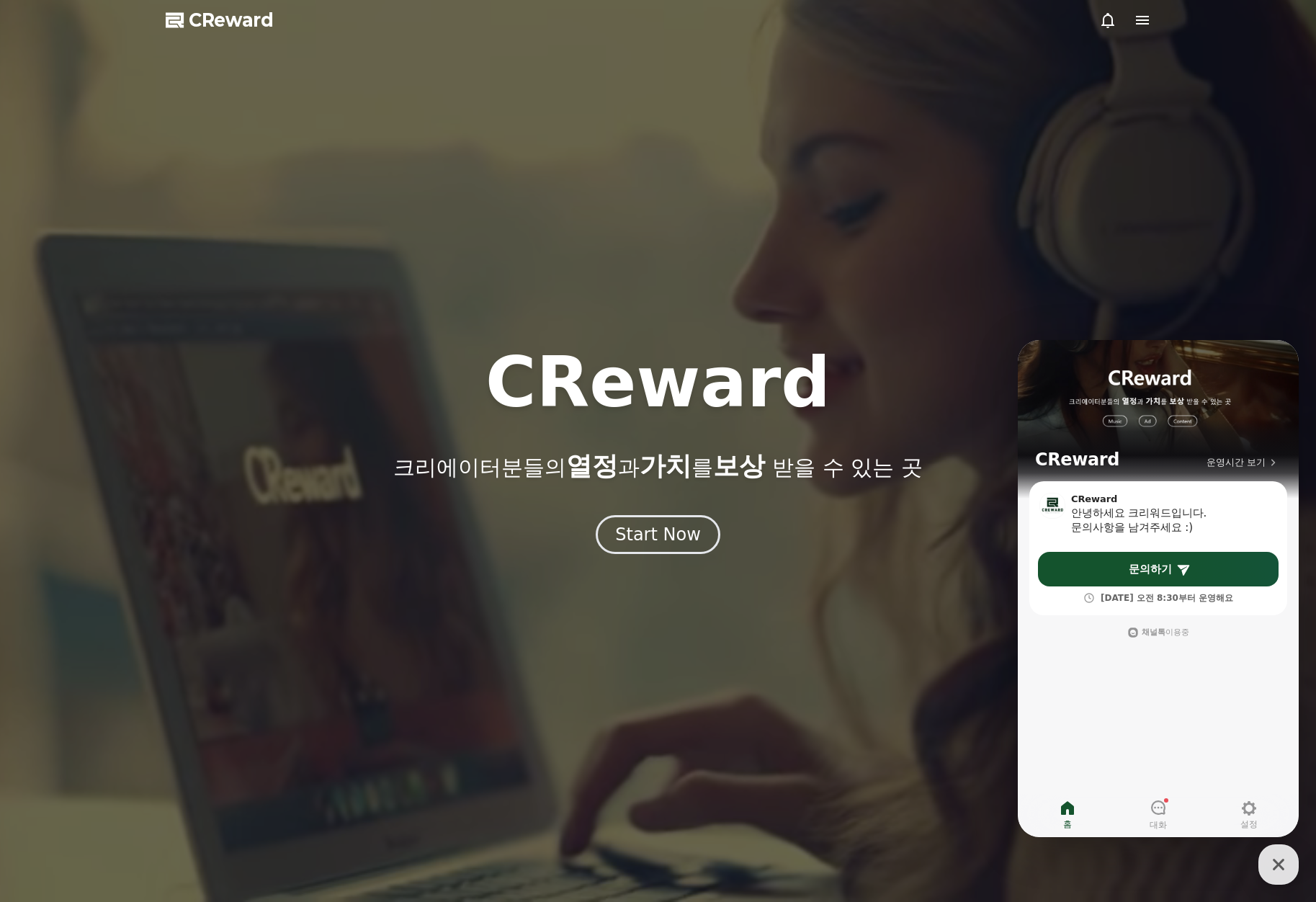
select select "**********"
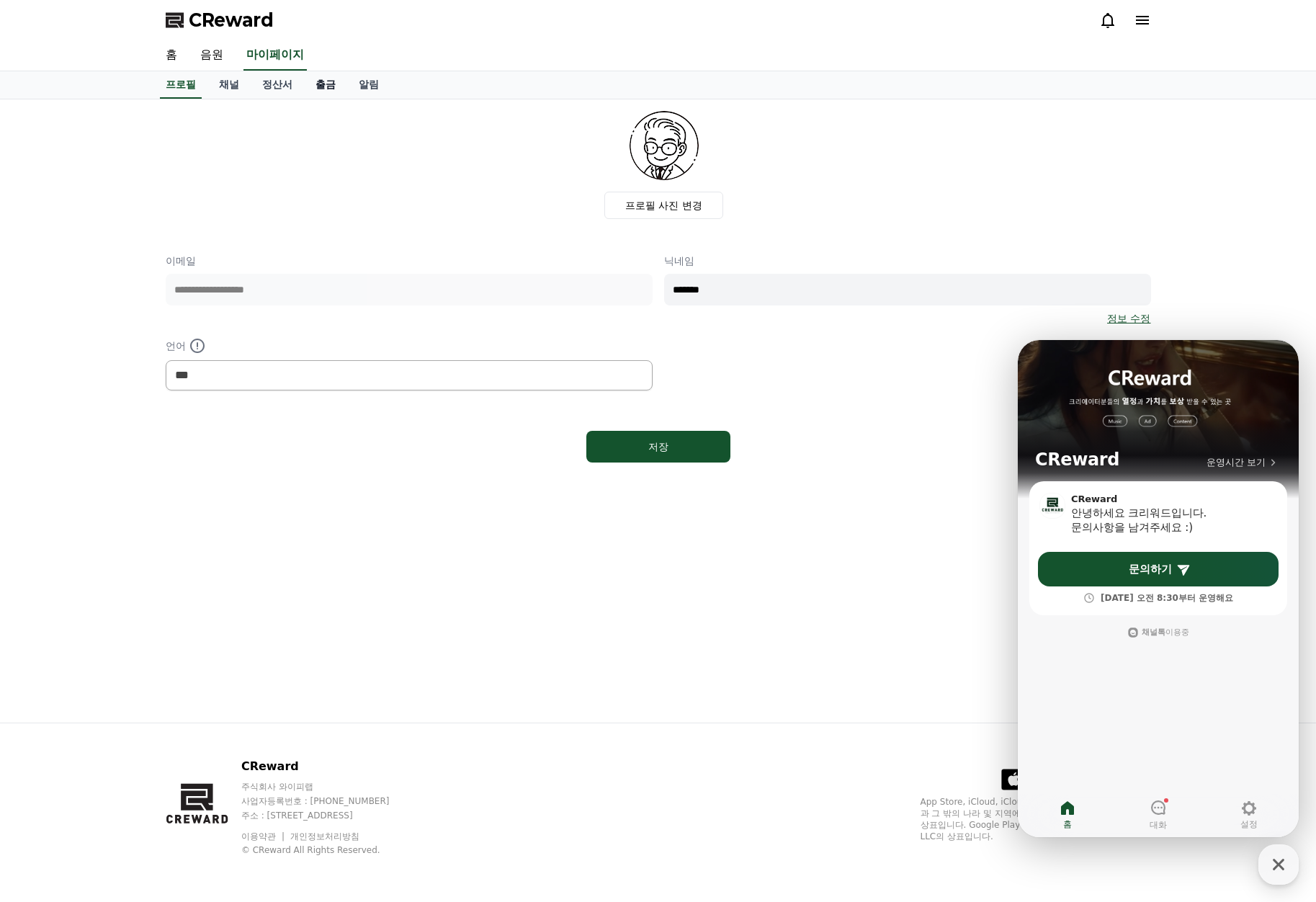
click at [328, 92] on link "출금" at bounding box center [326, 85] width 43 height 27
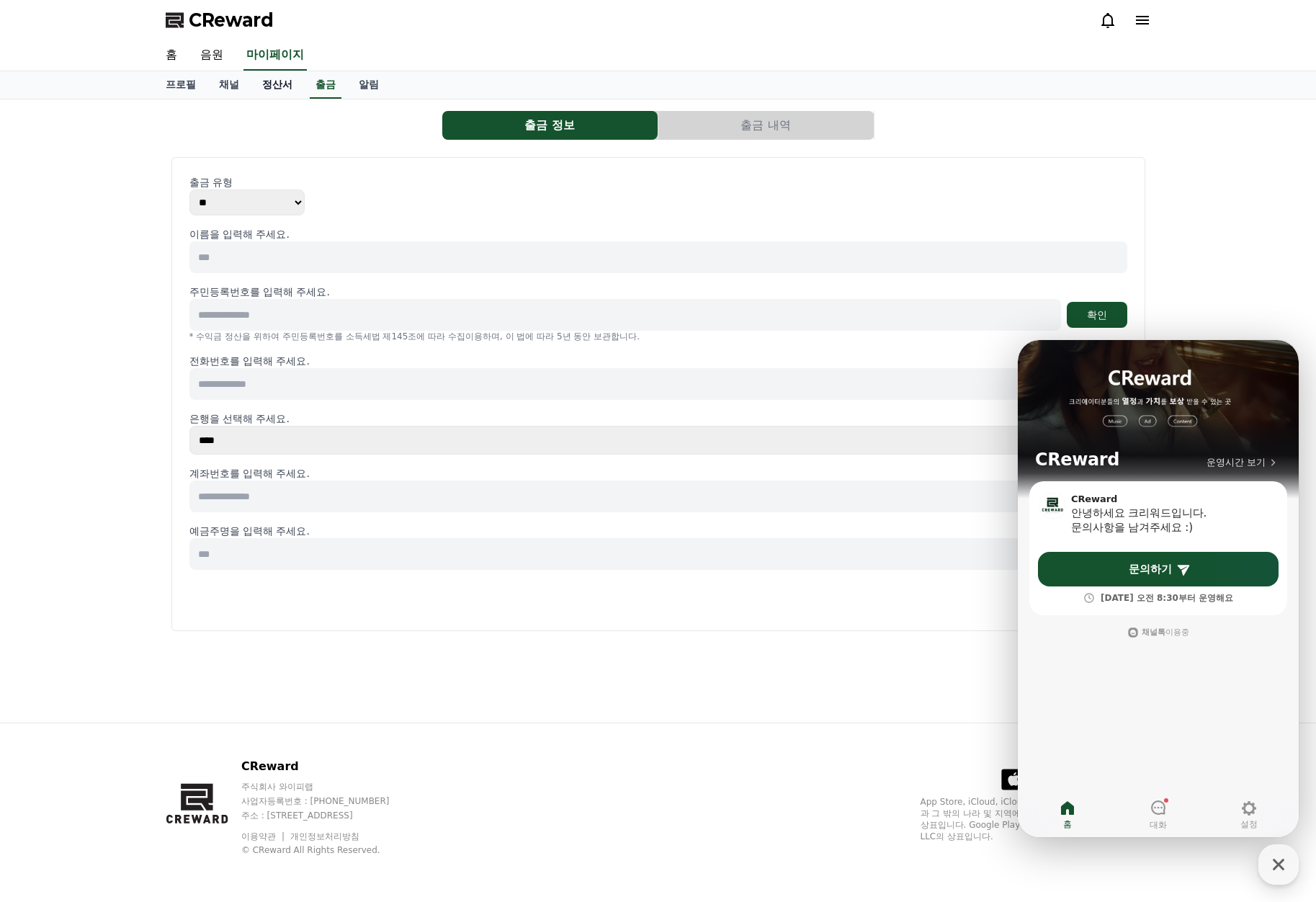
click at [273, 88] on link "정산서" at bounding box center [277, 85] width 53 height 27
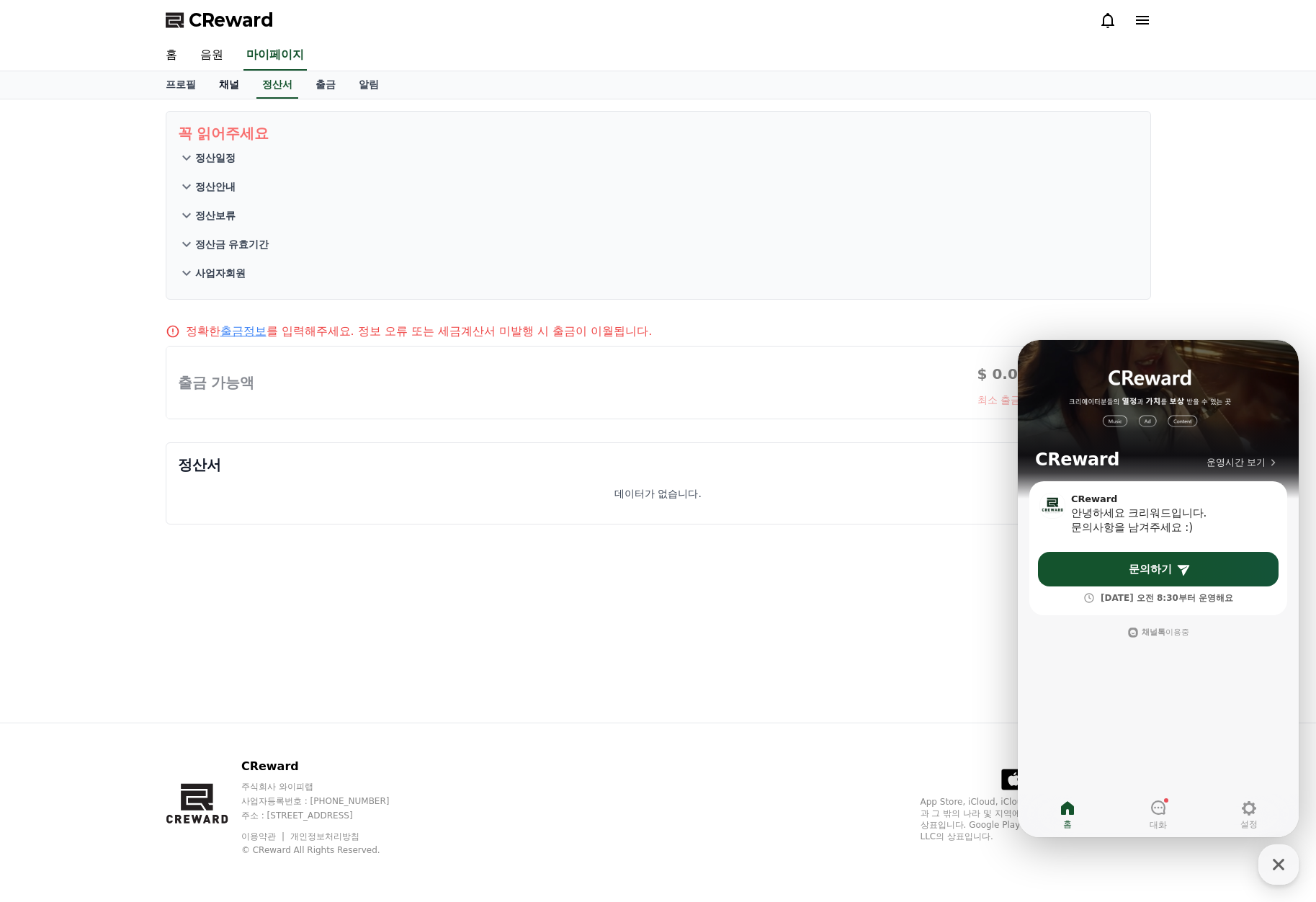
click at [229, 93] on link "채널" at bounding box center [229, 85] width 43 height 27
